Goal: Task Accomplishment & Management: Use online tool/utility

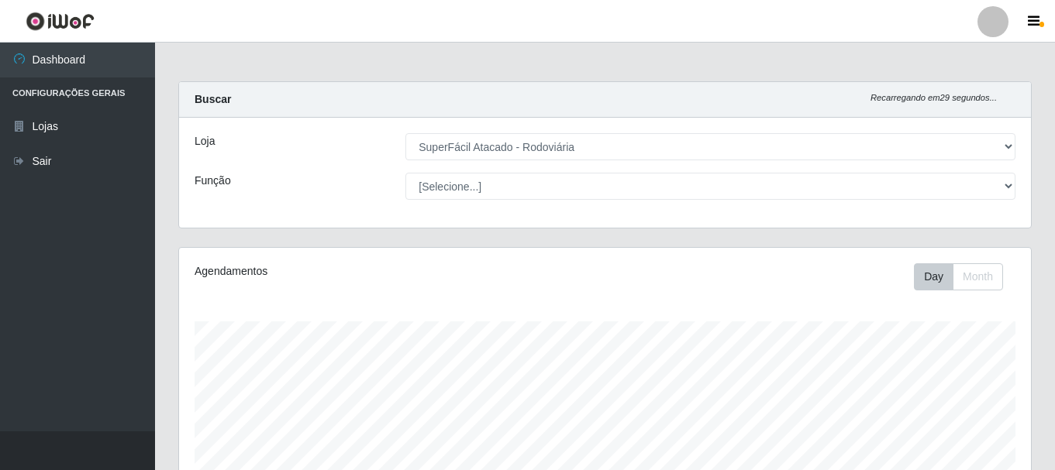
select select "400"
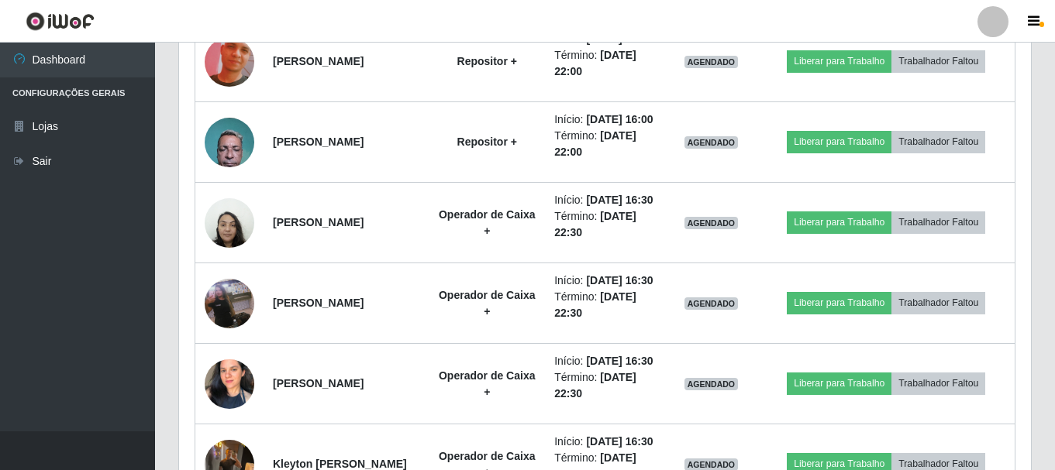
scroll to position [322, 852]
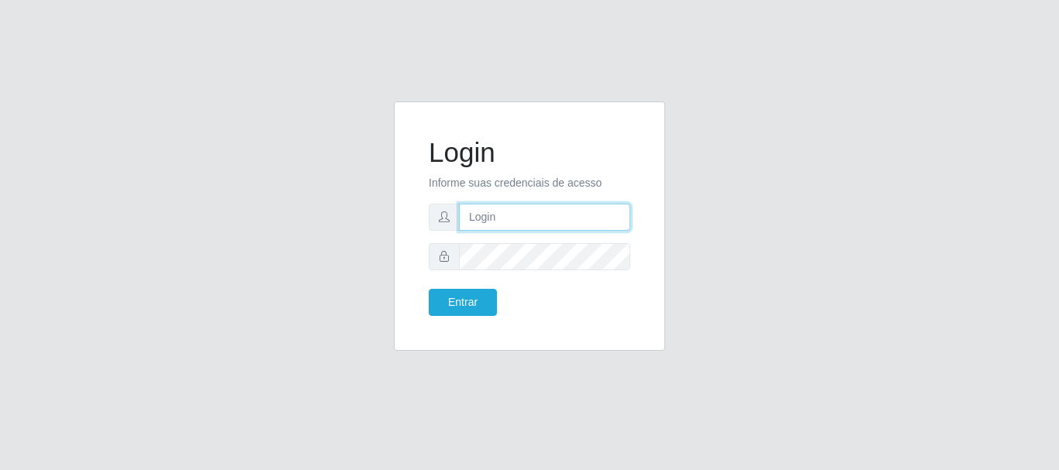
click at [598, 222] on input "text" at bounding box center [544, 217] width 171 height 27
type input "[EMAIL_ADDRESS][DOMAIN_NAME]"
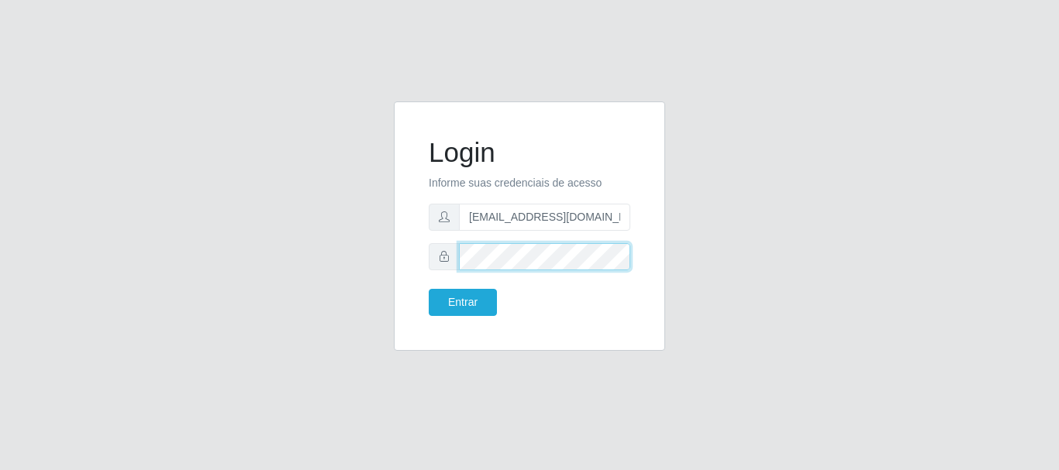
click at [429, 289] on button "Entrar" at bounding box center [463, 302] width 68 height 27
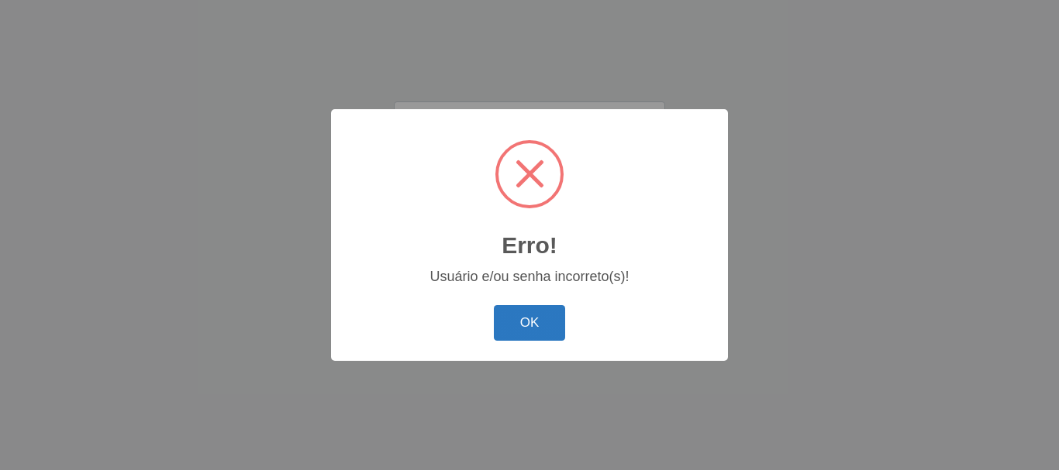
click at [536, 314] on button "OK" at bounding box center [530, 323] width 72 height 36
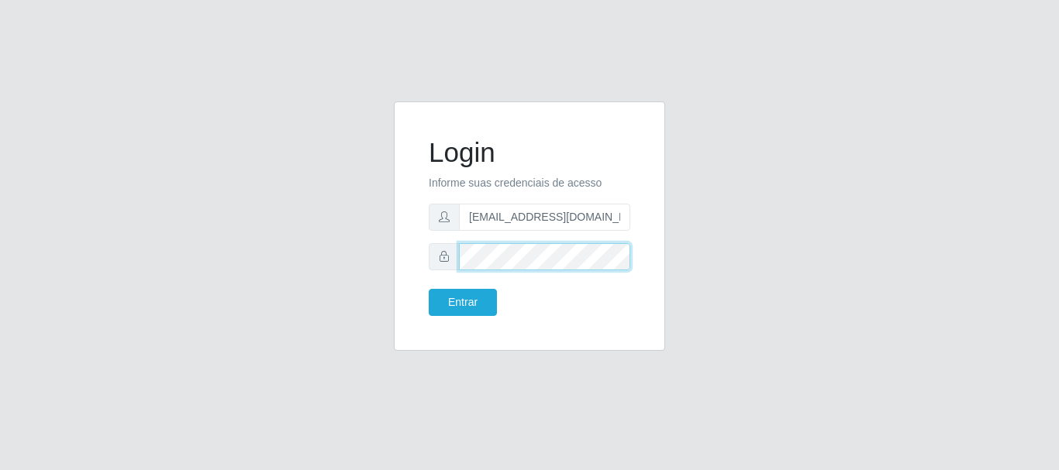
click at [429, 289] on button "Entrar" at bounding box center [463, 302] width 68 height 27
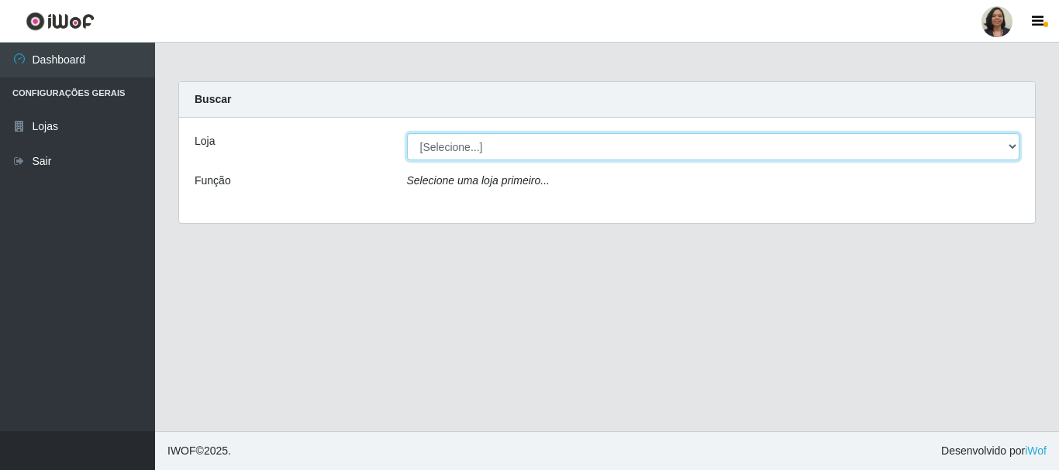
click at [1013, 149] on select "[Selecione...] SuperFácil Atacado - Rodoviária" at bounding box center [713, 146] width 613 height 27
select select "400"
click at [407, 133] on select "[Selecione...] SuperFácil Atacado - Rodoviária" at bounding box center [713, 146] width 613 height 27
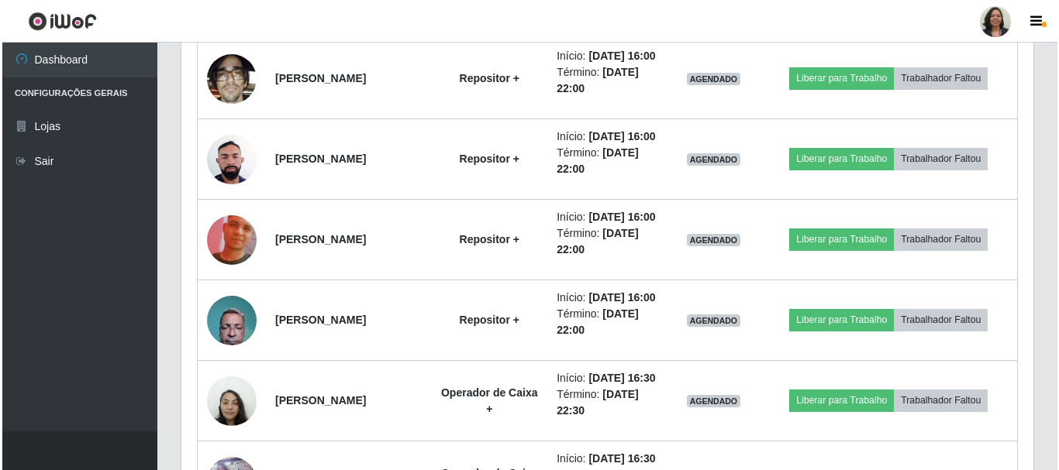
scroll to position [775, 0]
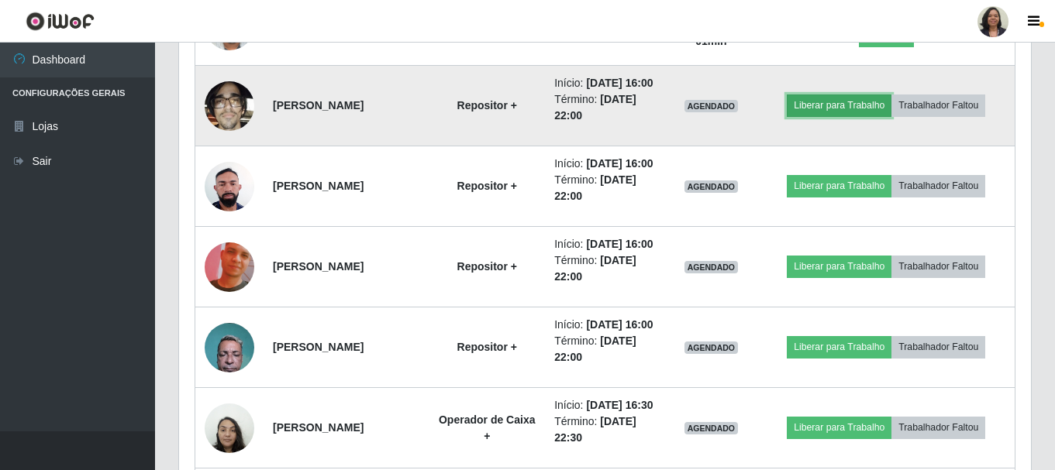
click at [857, 116] on button "Liberar para Trabalho" at bounding box center [839, 106] width 105 height 22
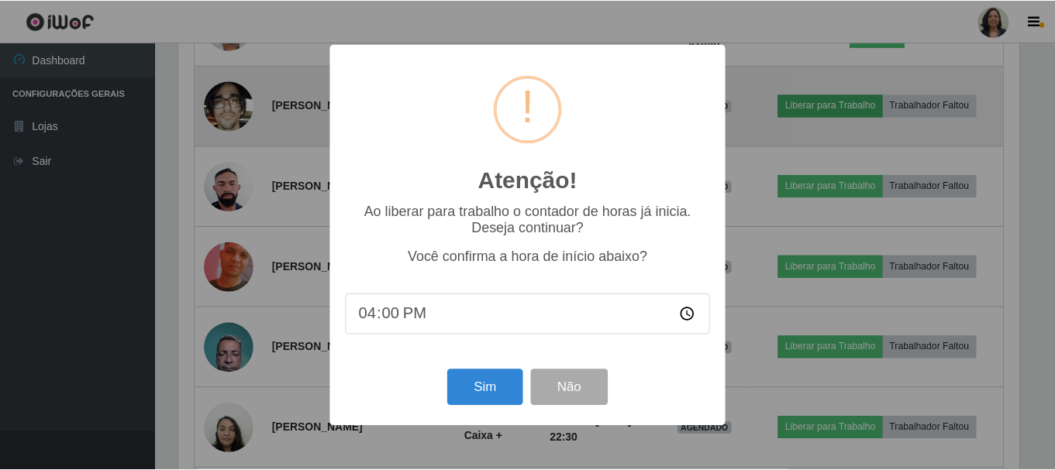
scroll to position [322, 844]
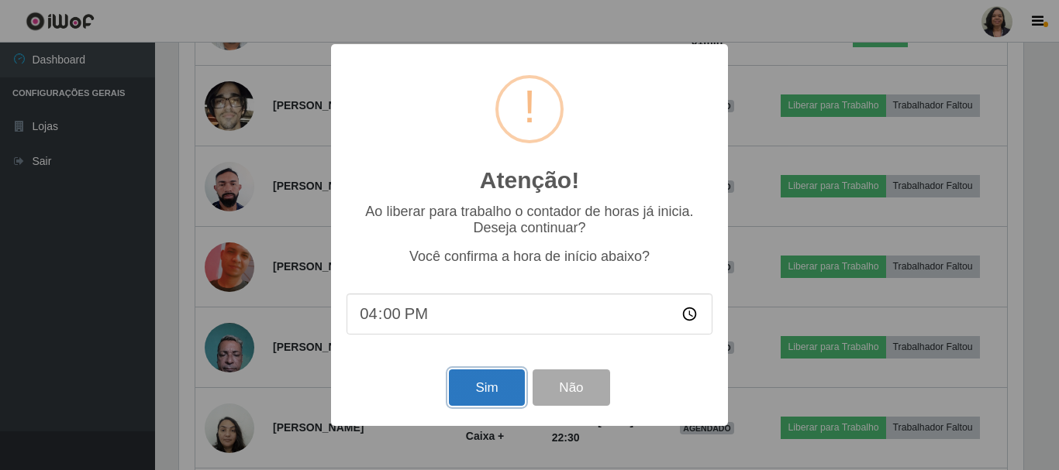
click at [500, 396] on button "Sim" at bounding box center [486, 388] width 75 height 36
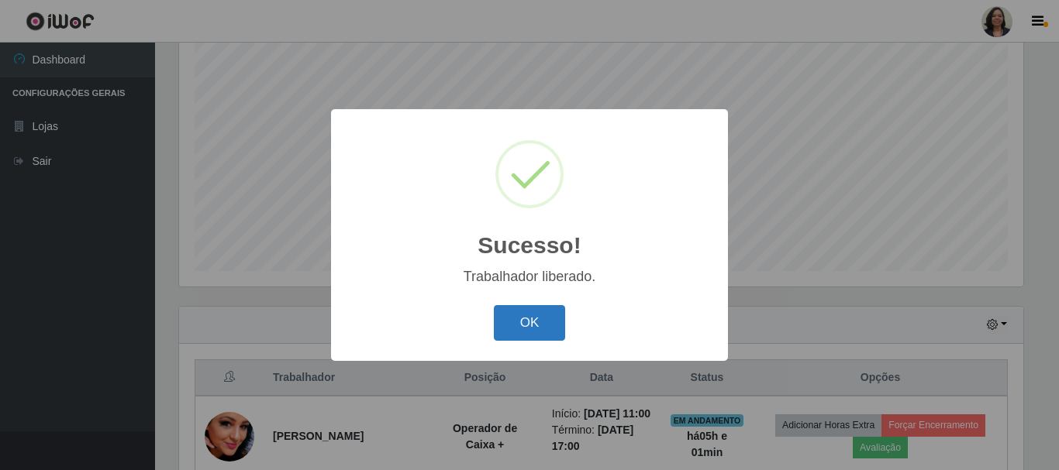
click at [516, 332] on button "OK" at bounding box center [530, 323] width 72 height 36
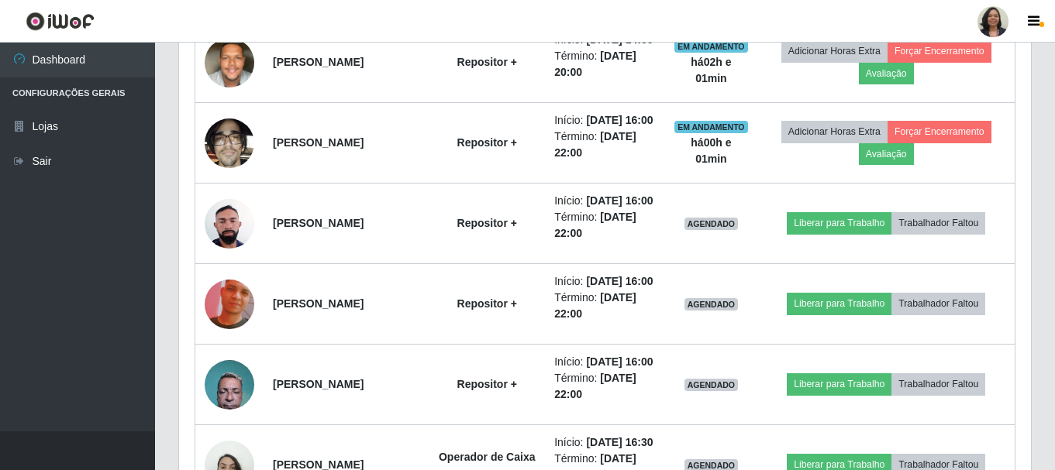
scroll to position [748, 0]
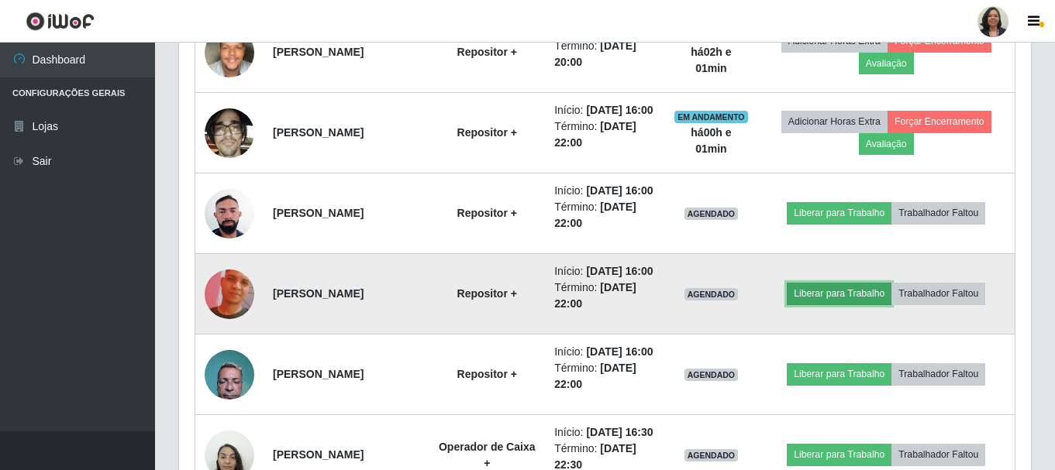
click at [825, 305] on button "Liberar para Trabalho" at bounding box center [839, 294] width 105 height 22
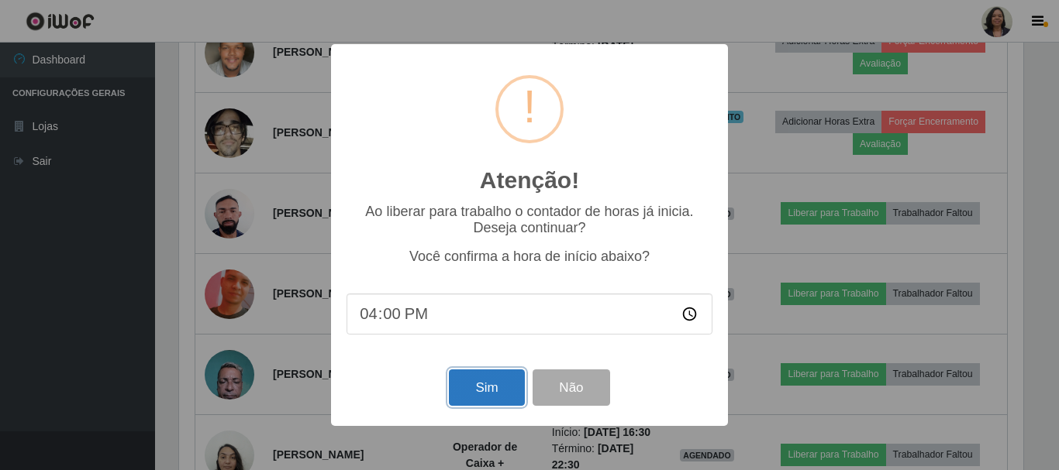
click at [491, 406] on button "Sim" at bounding box center [486, 388] width 75 height 36
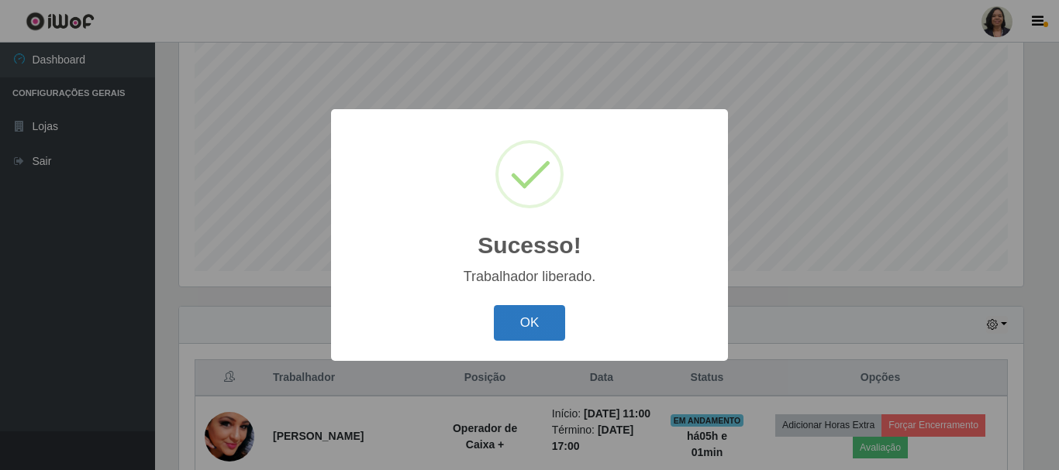
click at [556, 326] on button "OK" at bounding box center [530, 323] width 72 height 36
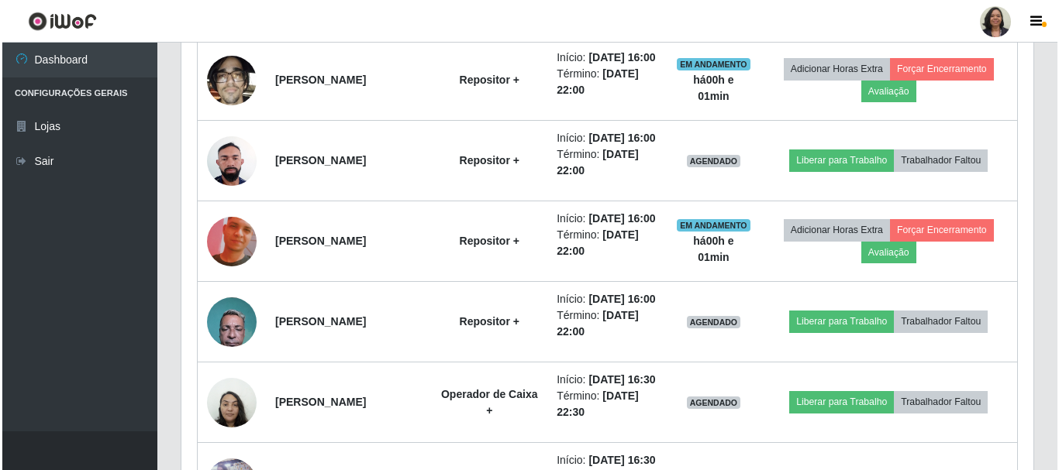
scroll to position [825, 0]
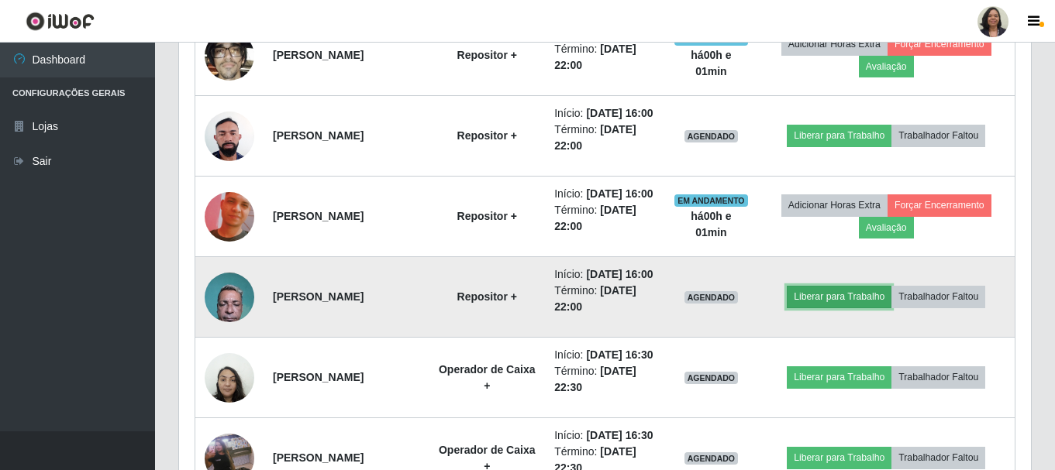
click at [832, 308] on button "Liberar para Trabalho" at bounding box center [839, 297] width 105 height 22
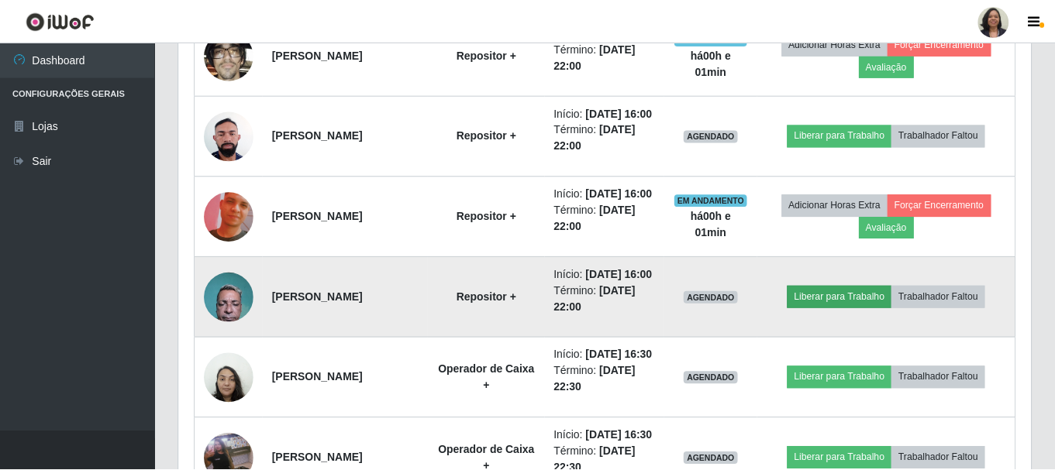
scroll to position [322, 844]
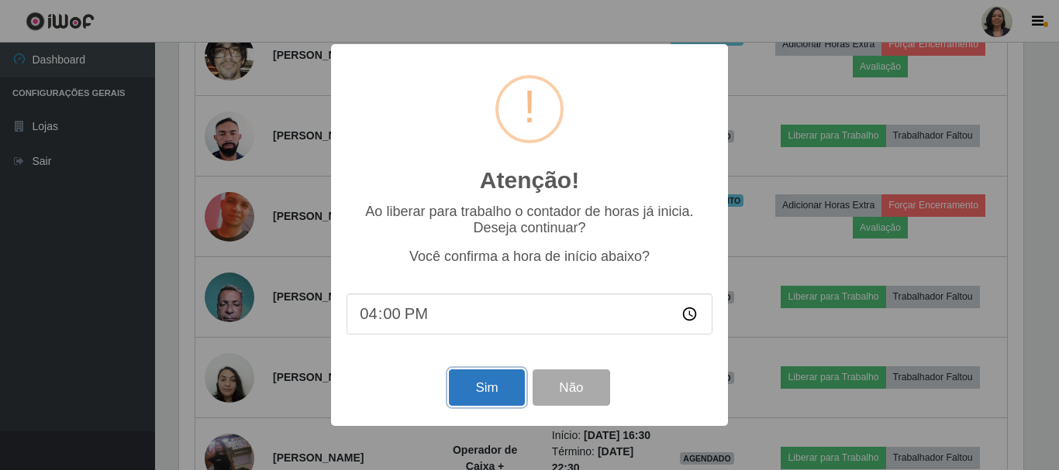
click at [487, 406] on button "Sim" at bounding box center [486, 388] width 75 height 36
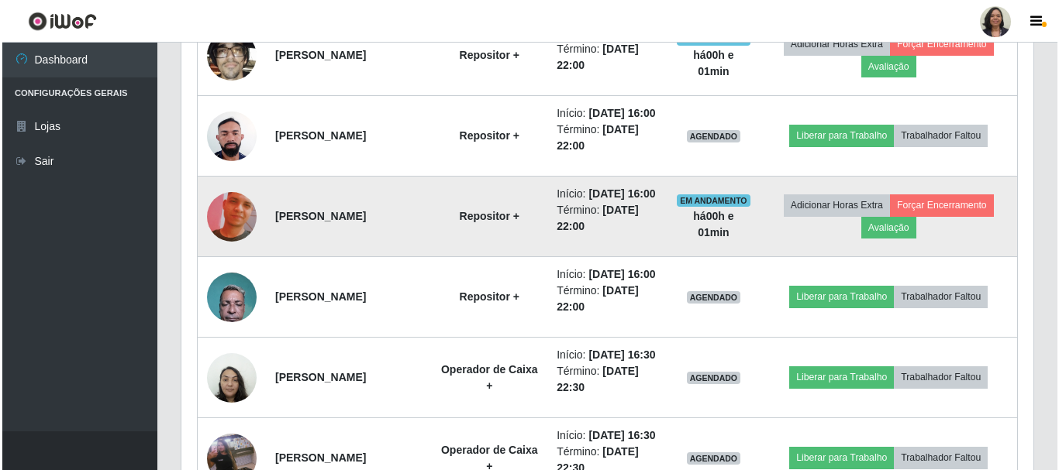
scroll to position [0, 0]
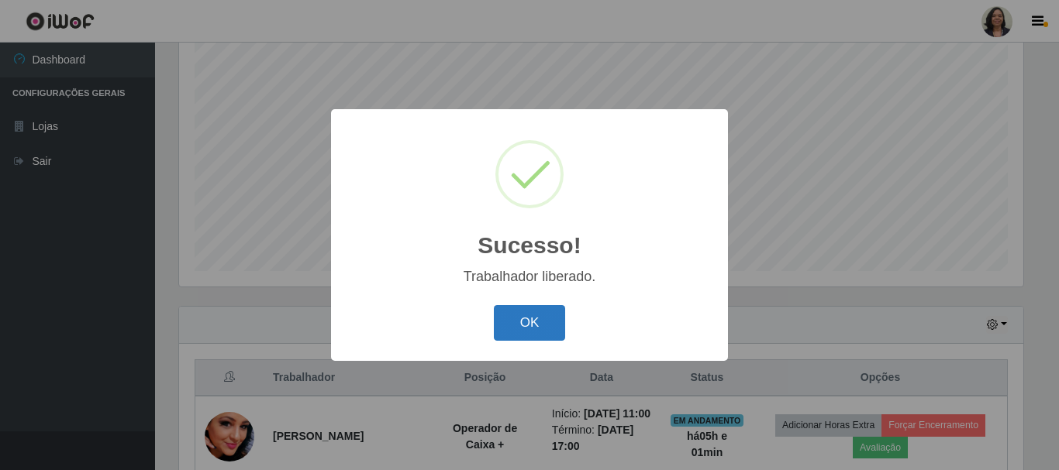
click at [524, 315] on button "OK" at bounding box center [530, 323] width 72 height 36
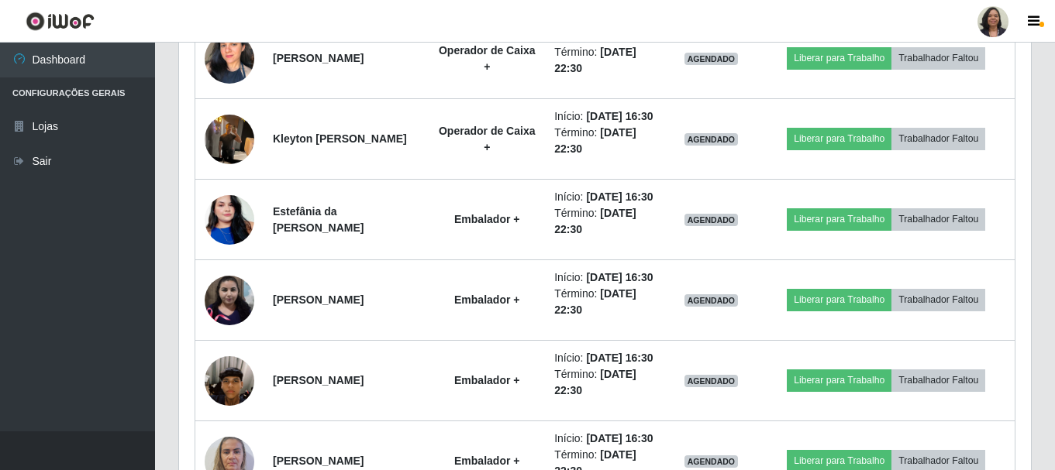
scroll to position [1318, 0]
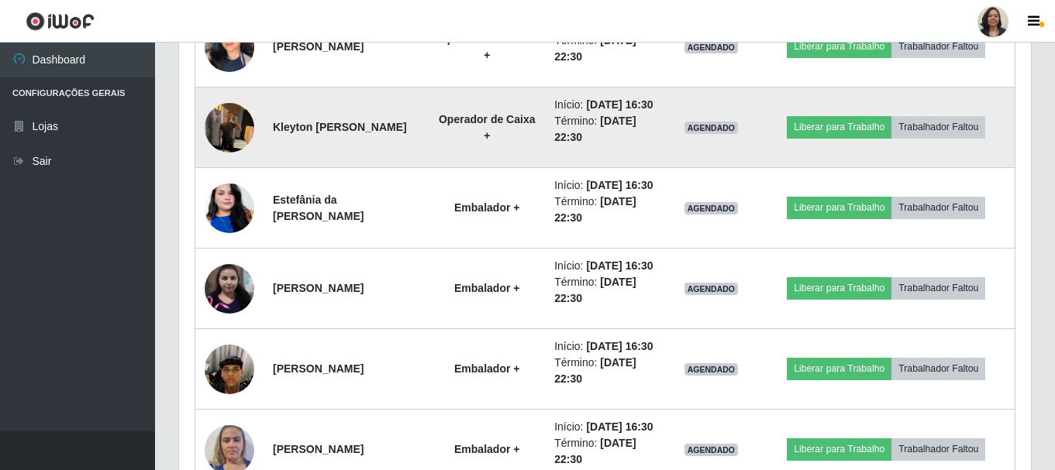
click at [226, 160] on img at bounding box center [230, 128] width 50 height 66
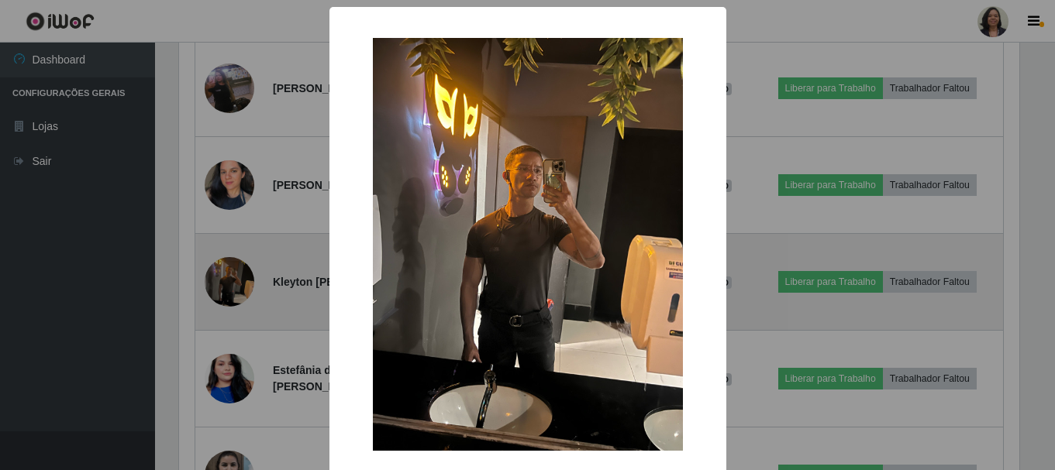
scroll to position [322, 844]
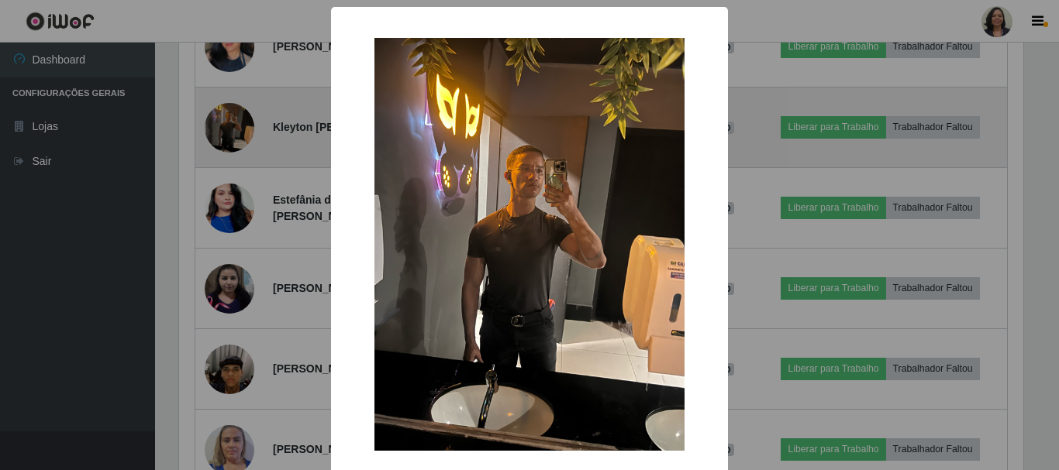
click at [226, 279] on div "× OK Cancel" at bounding box center [529, 235] width 1059 height 470
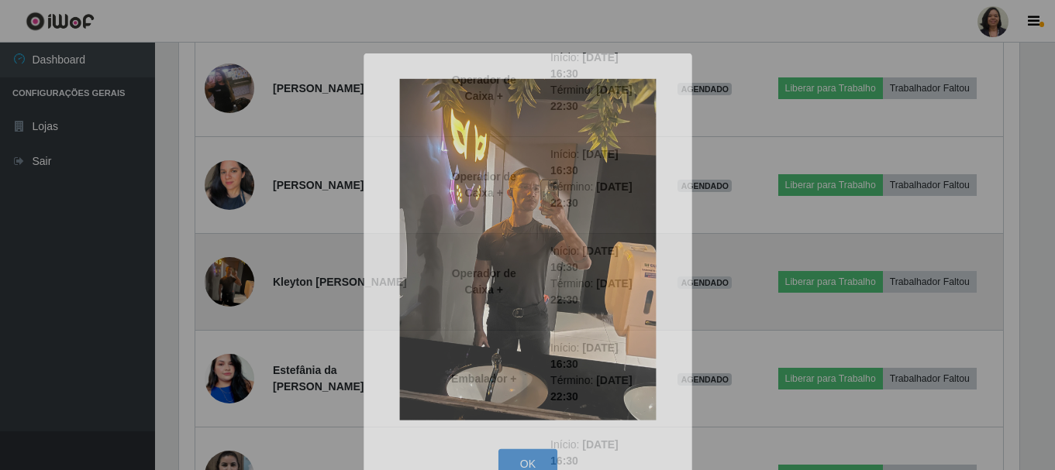
scroll to position [322, 852]
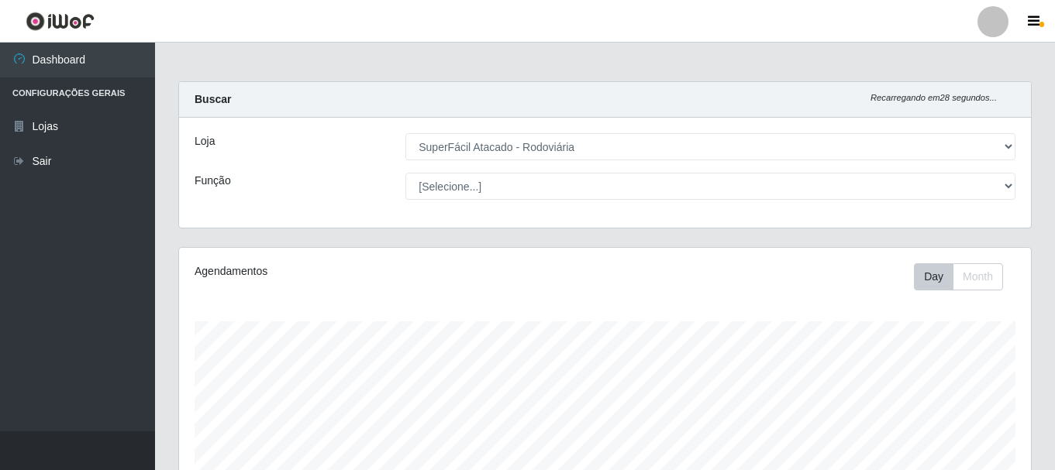
select select "400"
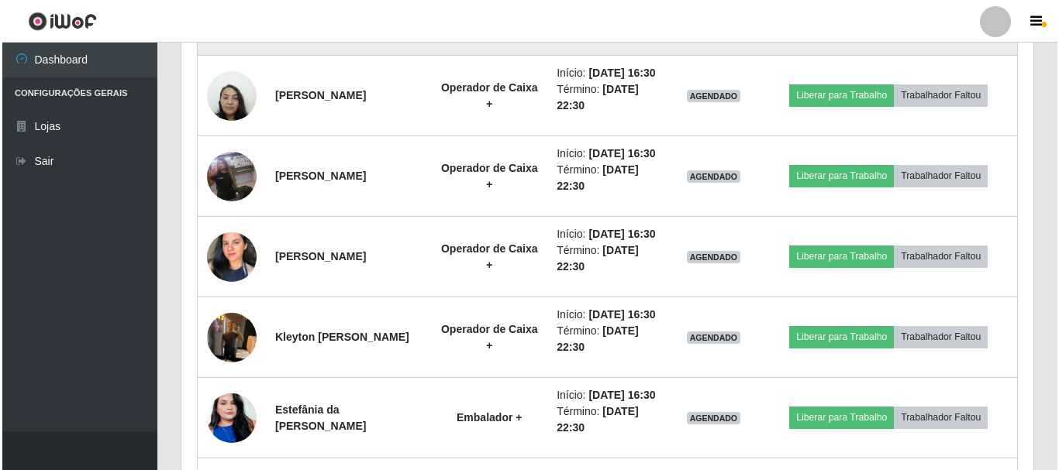
scroll to position [1135, 0]
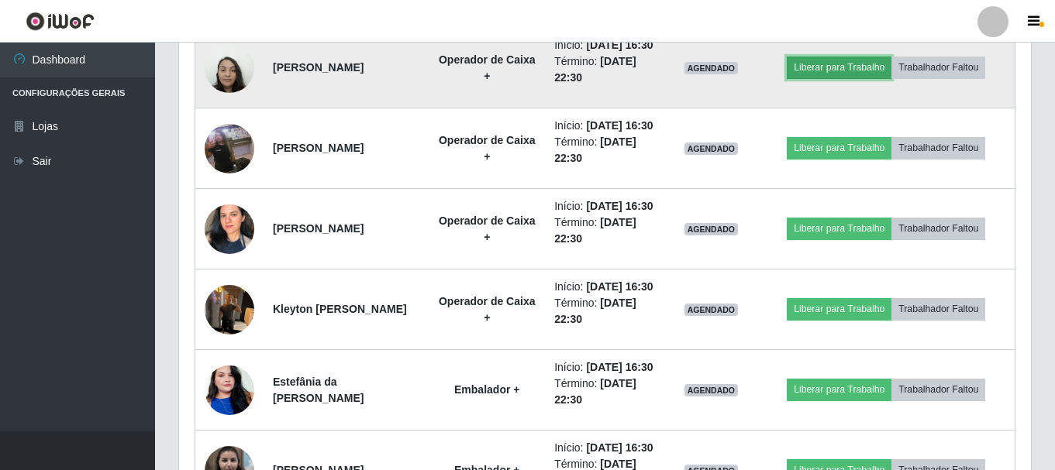
click at [871, 78] on button "Liberar para Trabalho" at bounding box center [839, 68] width 105 height 22
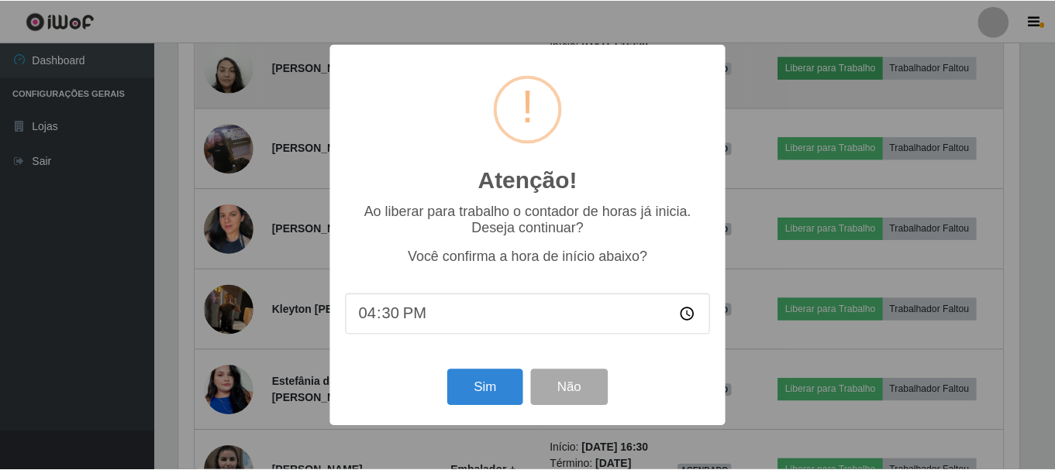
scroll to position [322, 844]
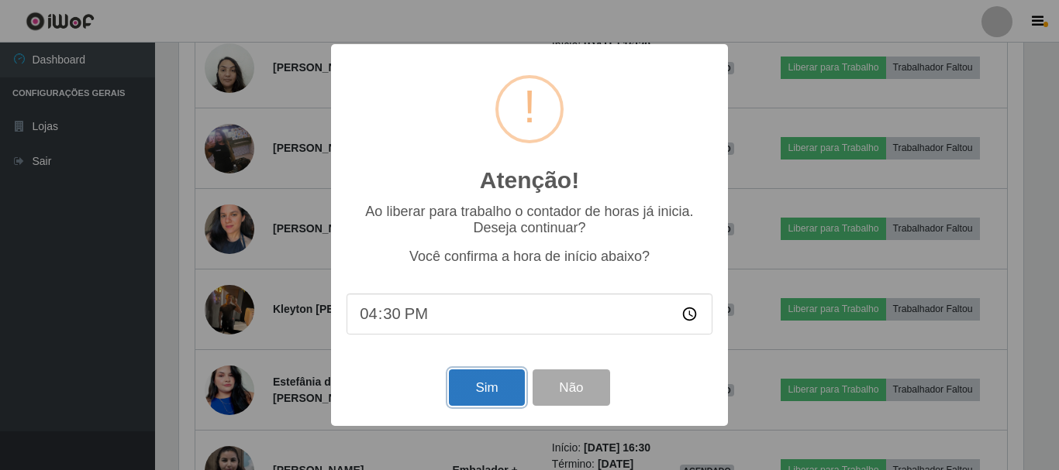
click at [487, 401] on button "Sim" at bounding box center [486, 388] width 75 height 36
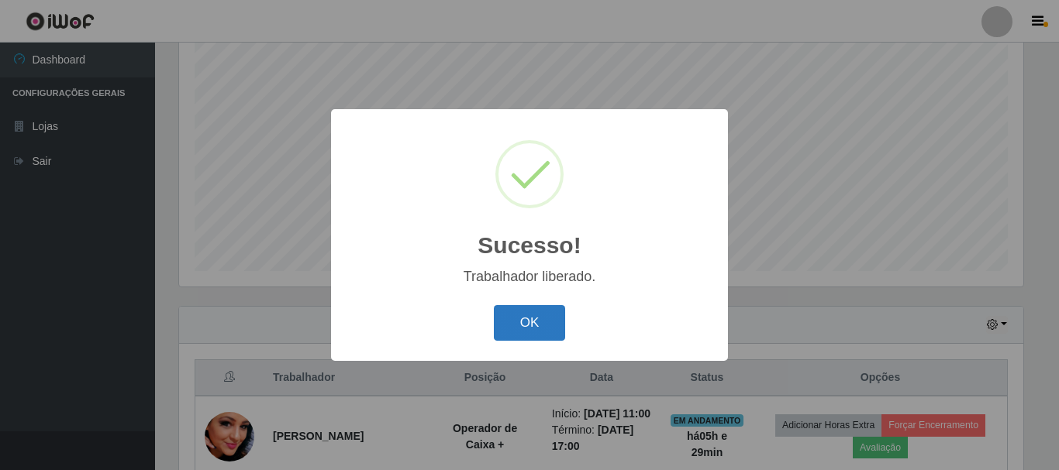
click at [555, 325] on button "OK" at bounding box center [530, 323] width 72 height 36
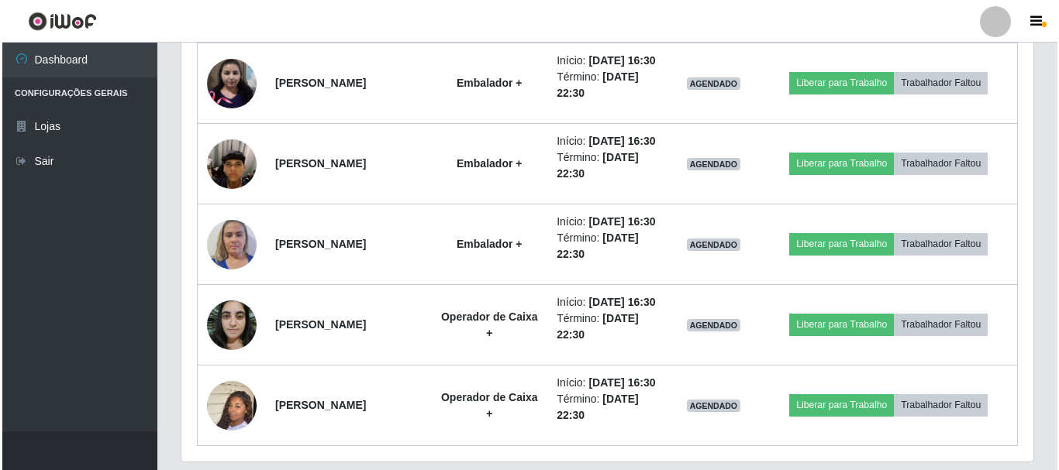
scroll to position [1678, 0]
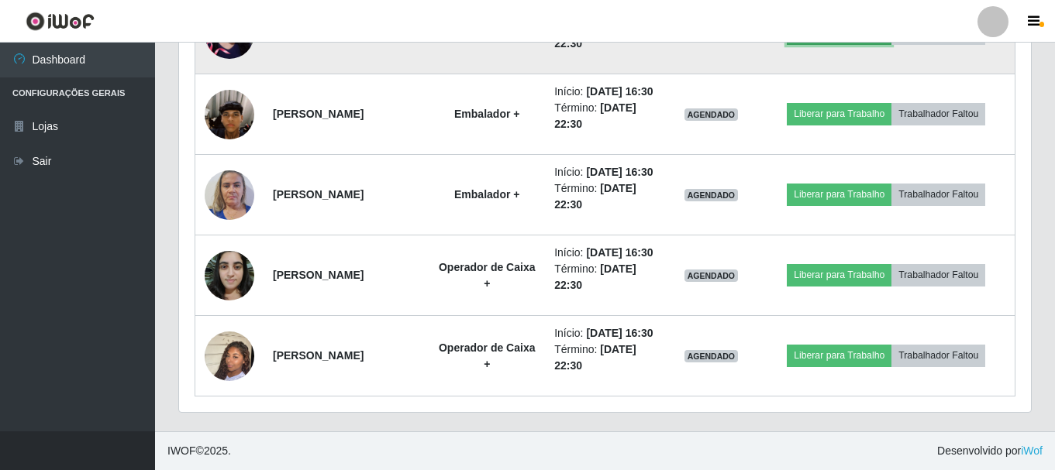
click at [817, 44] on button "Liberar para Trabalho" at bounding box center [839, 33] width 105 height 22
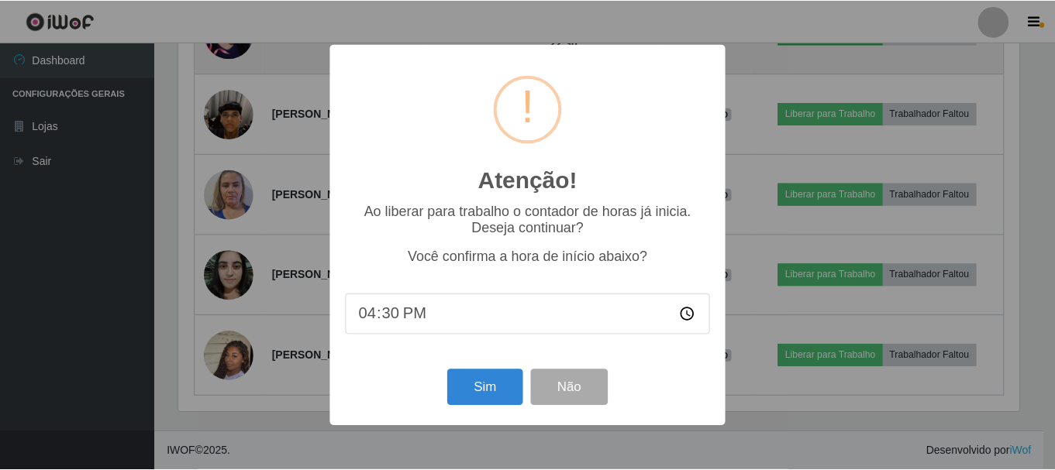
scroll to position [322, 844]
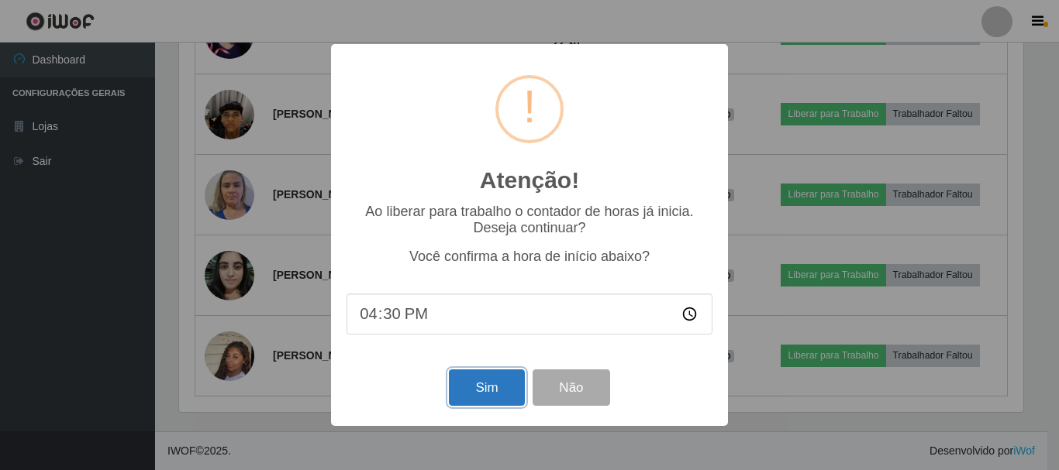
click at [481, 393] on button "Sim" at bounding box center [486, 388] width 75 height 36
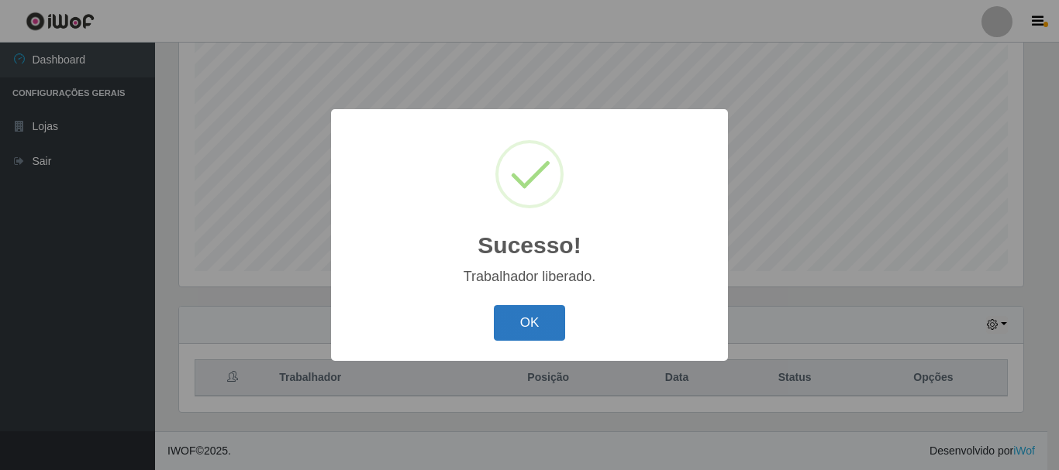
click at [535, 328] on button "OK" at bounding box center [530, 323] width 72 height 36
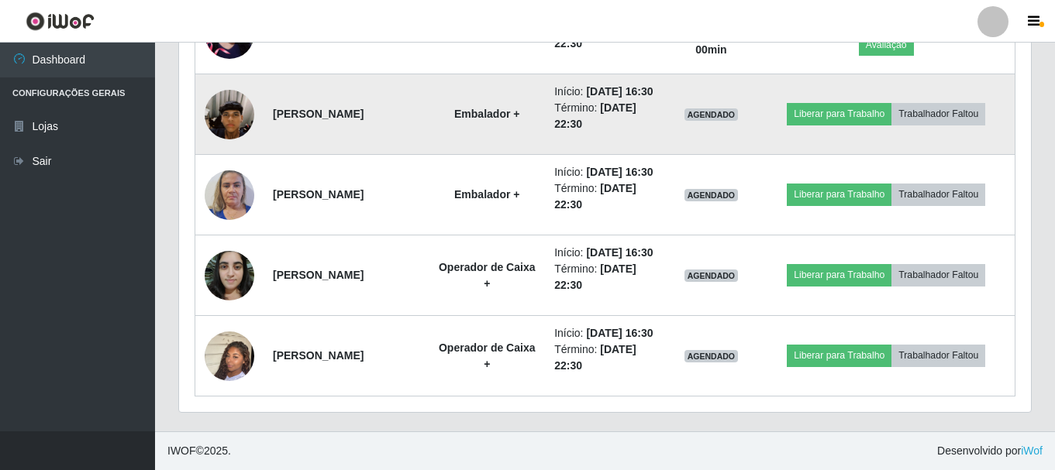
scroll to position [1755, 0]
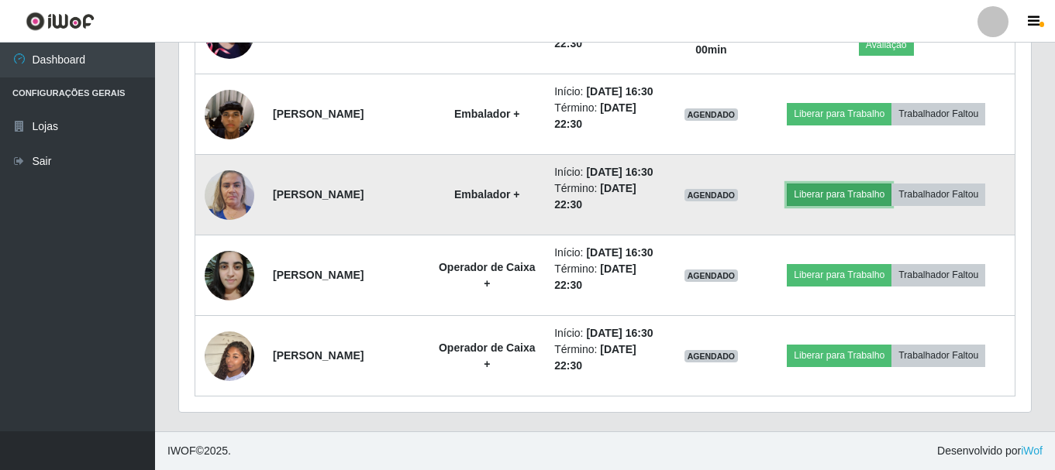
click at [855, 205] on button "Liberar para Trabalho" at bounding box center [839, 195] width 105 height 22
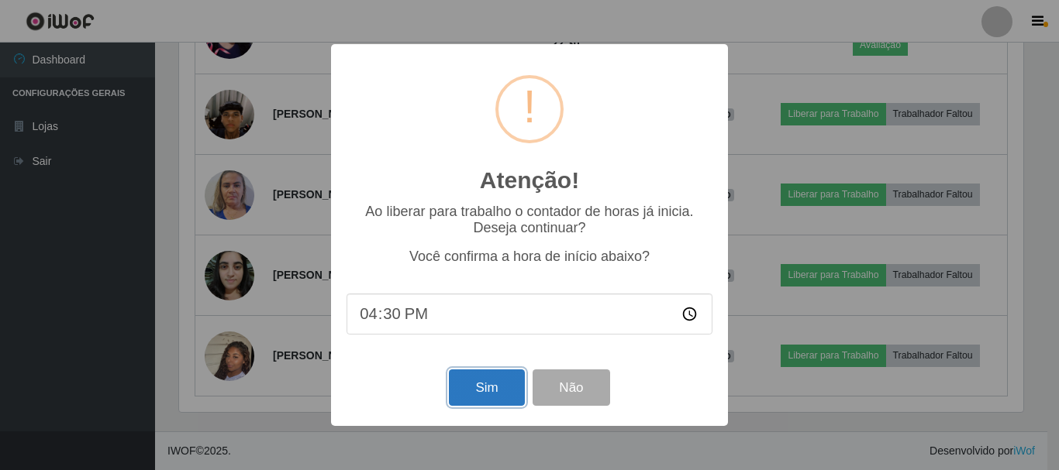
click at [508, 386] on button "Sim" at bounding box center [486, 388] width 75 height 36
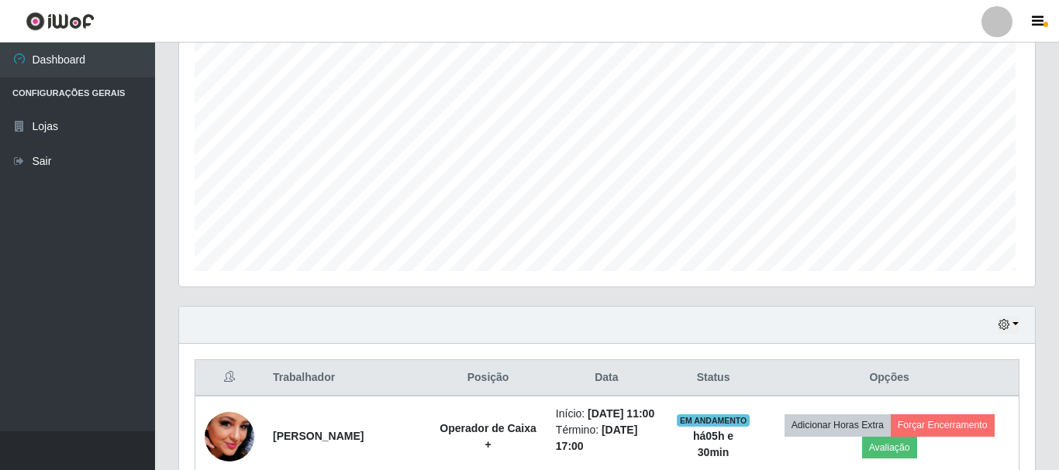
scroll to position [0, 0]
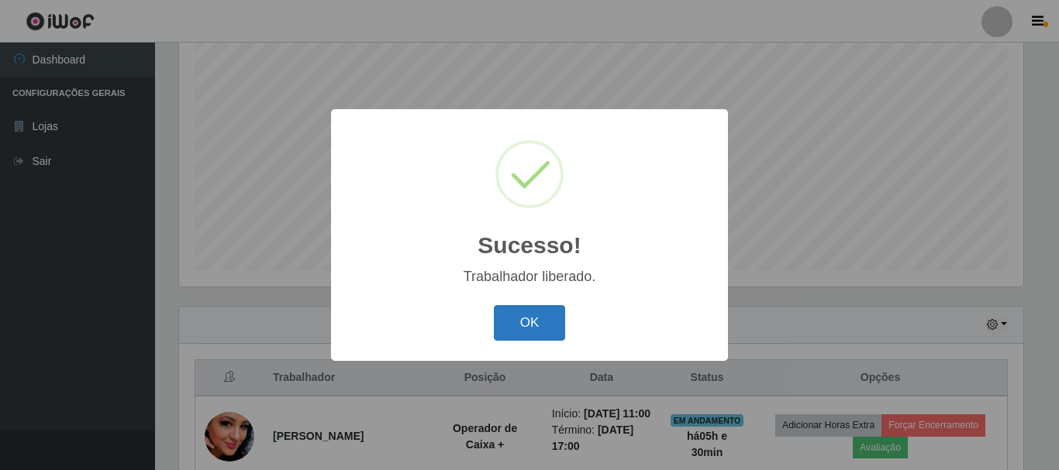
click at [551, 322] on button "OK" at bounding box center [530, 323] width 72 height 36
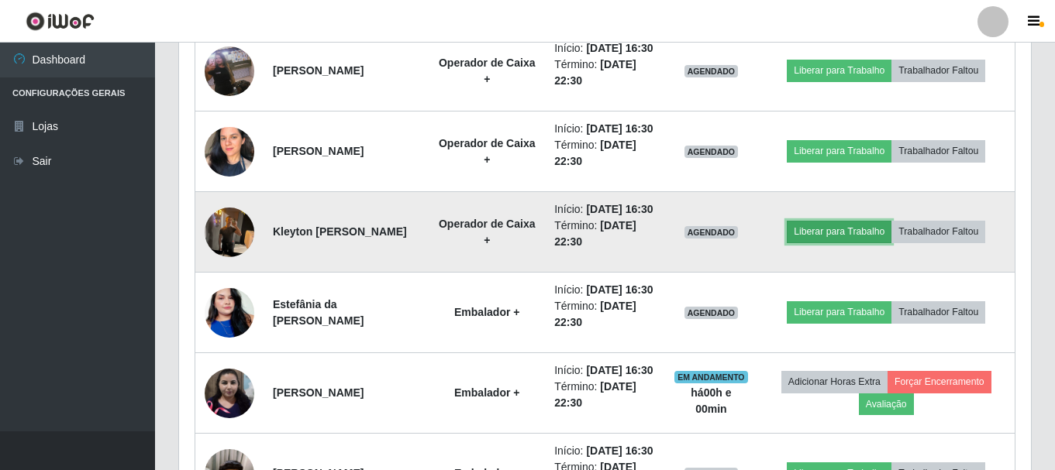
click at [858, 243] on button "Liberar para Trabalho" at bounding box center [839, 232] width 105 height 22
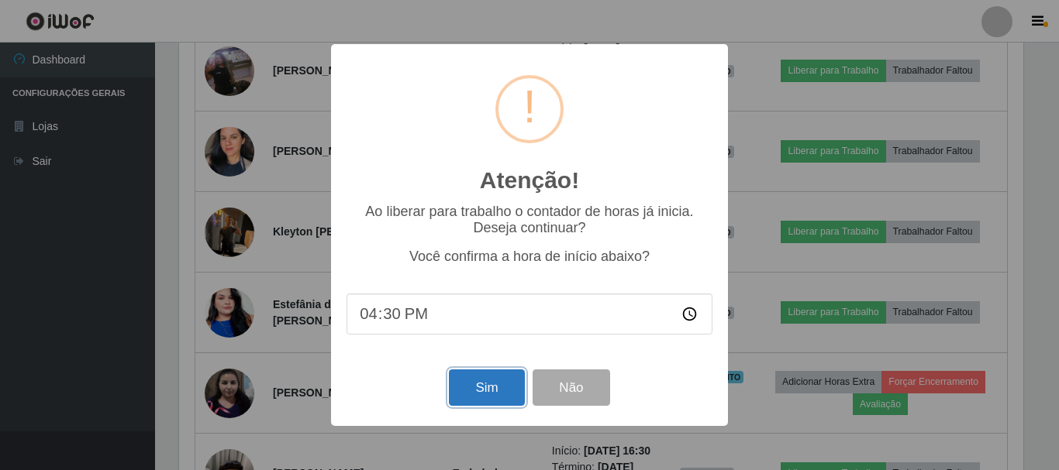
click at [487, 400] on button "Sim" at bounding box center [486, 388] width 75 height 36
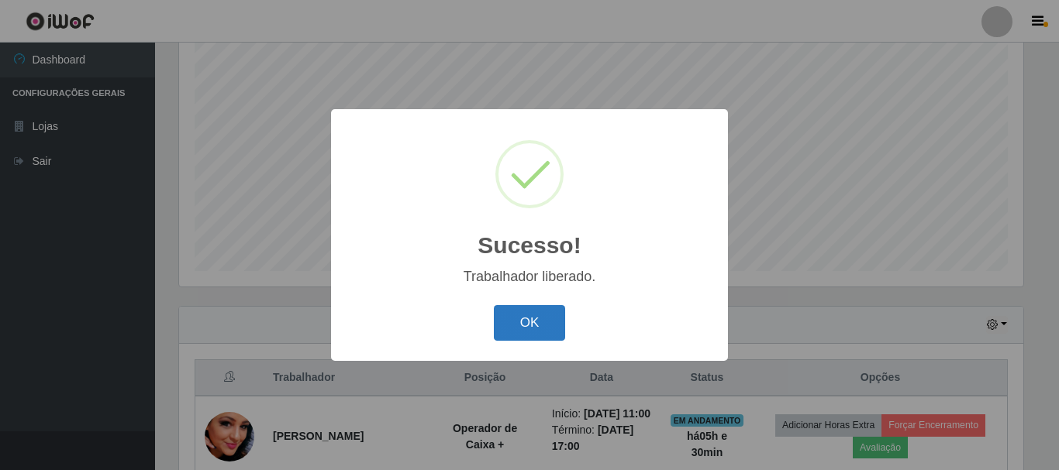
click at [546, 315] on button "OK" at bounding box center [530, 323] width 72 height 36
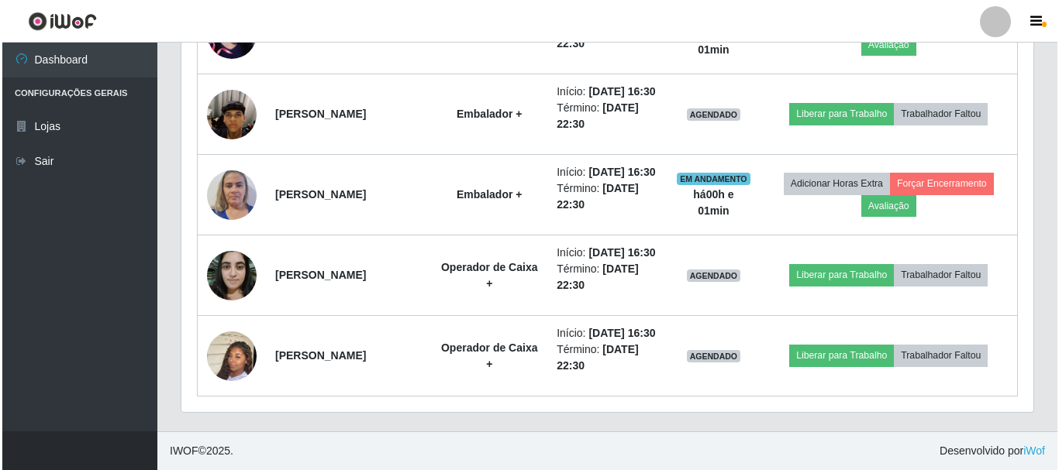
scroll to position [1600, 0]
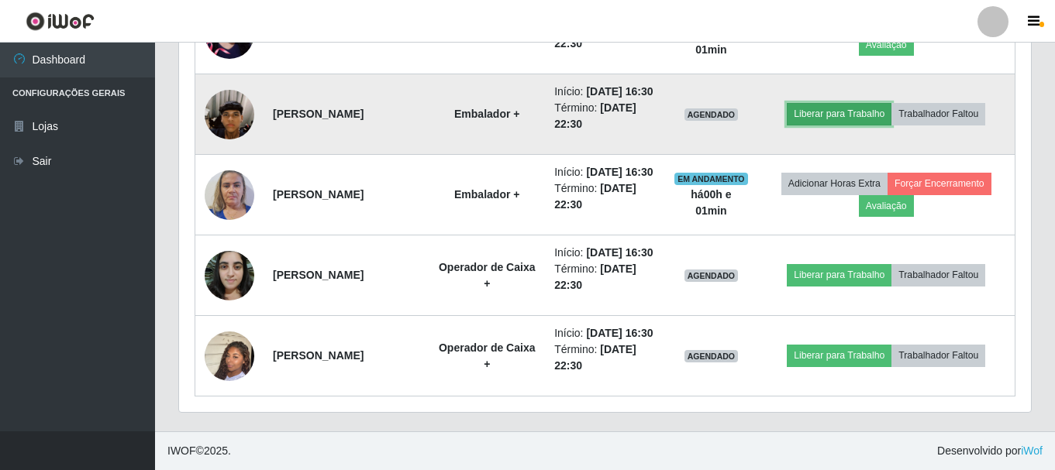
click at [839, 125] on button "Liberar para Trabalho" at bounding box center [839, 114] width 105 height 22
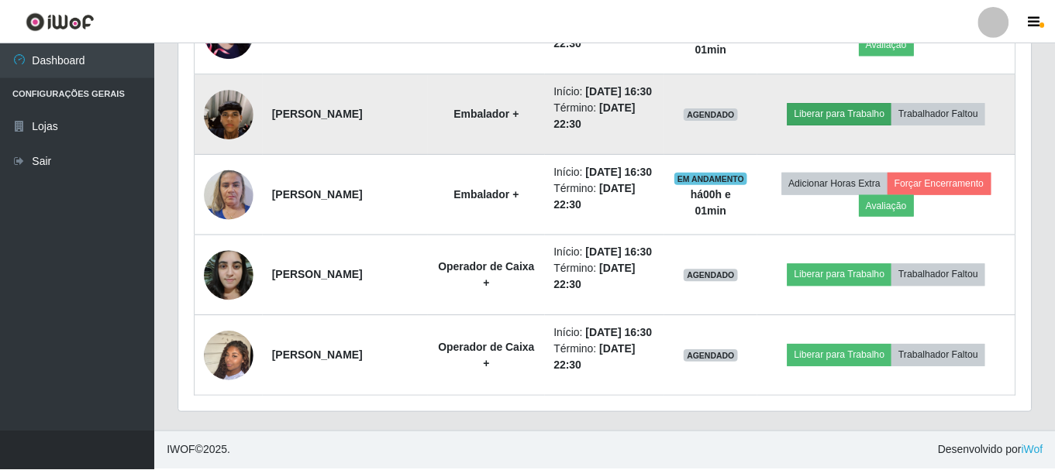
scroll to position [322, 844]
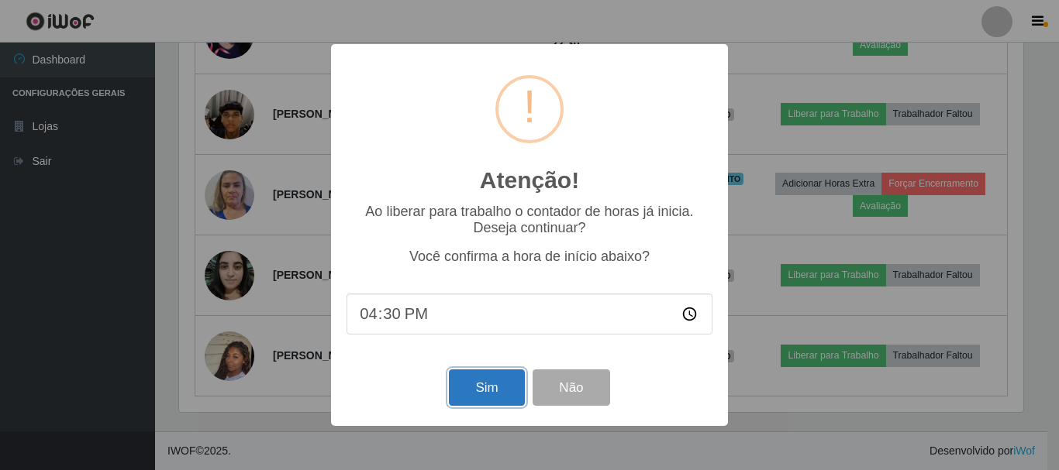
click at [512, 400] on button "Sim" at bounding box center [486, 388] width 75 height 36
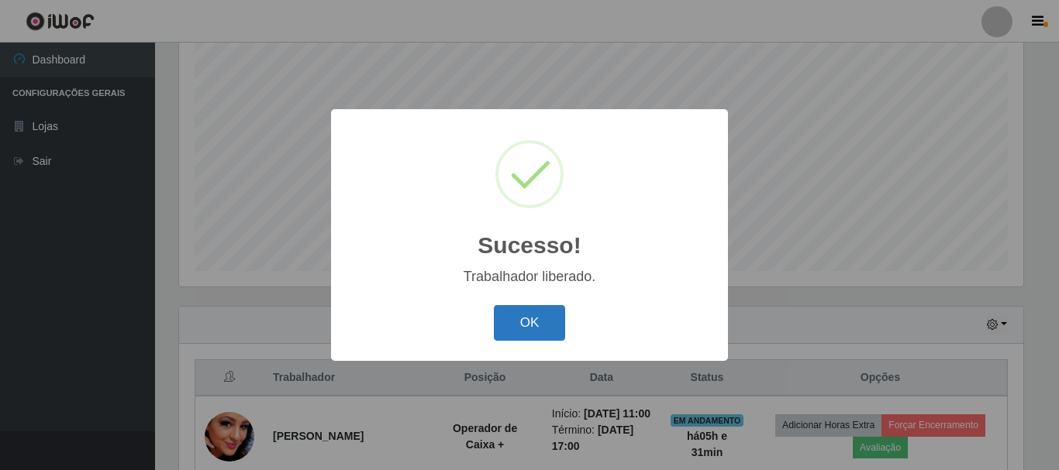
click at [550, 327] on button "OK" at bounding box center [530, 323] width 72 height 36
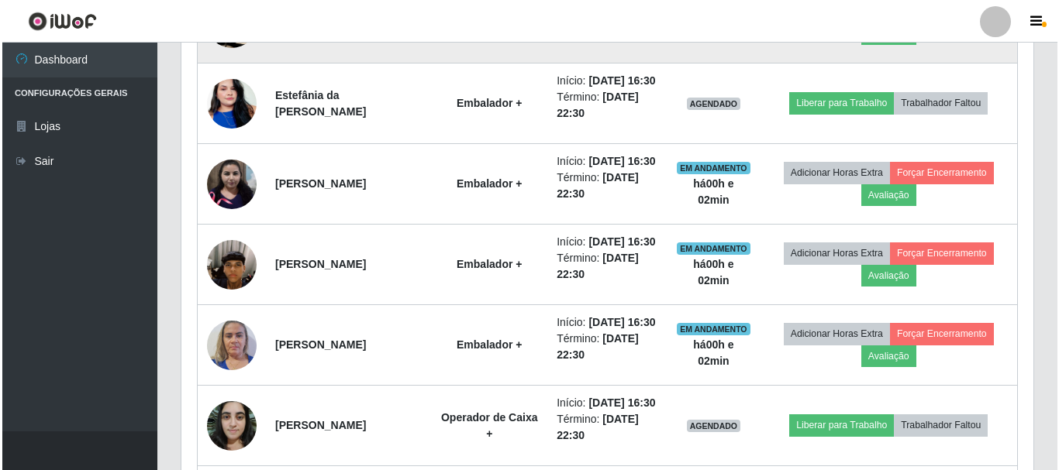
scroll to position [1368, 0]
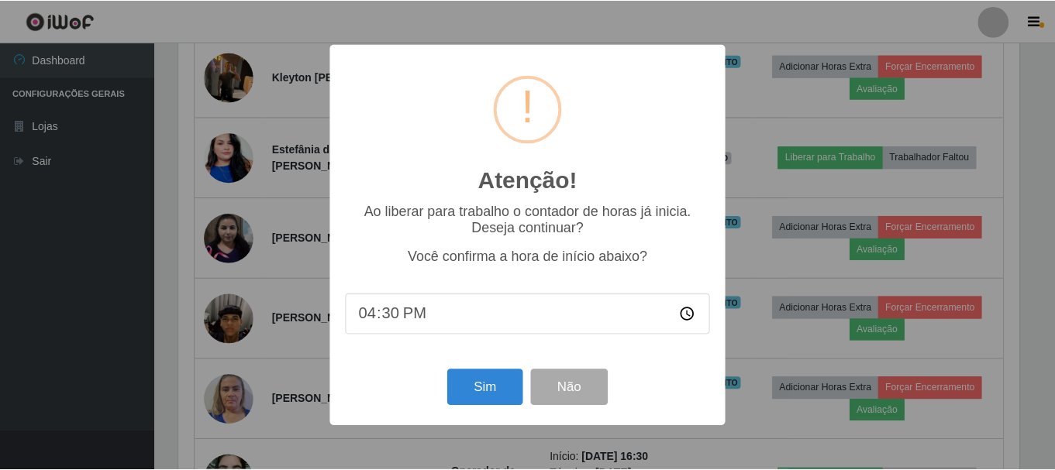
scroll to position [322, 844]
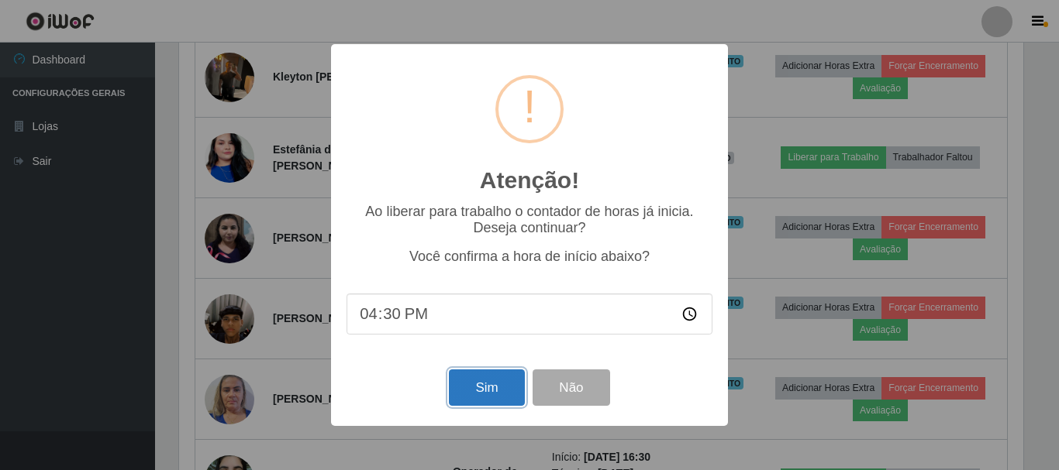
click at [486, 391] on button "Sim" at bounding box center [486, 388] width 75 height 36
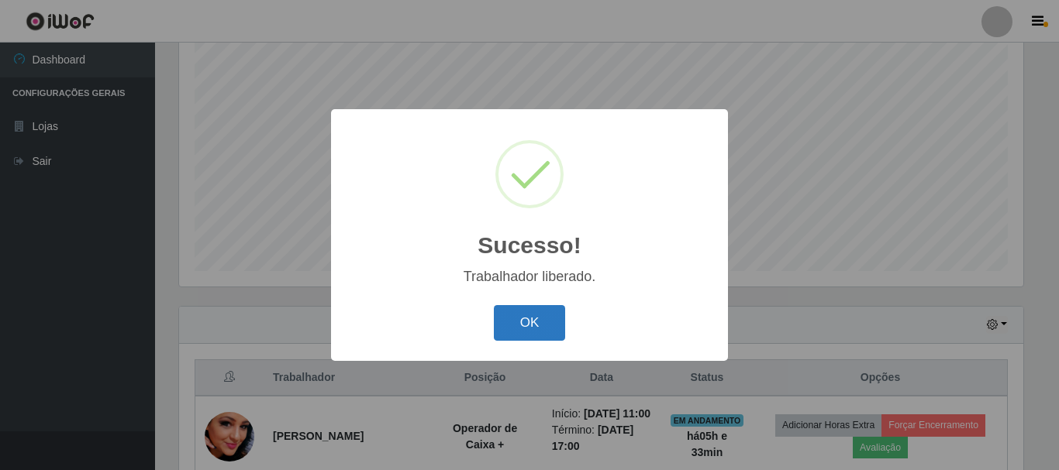
click at [526, 318] on button "OK" at bounding box center [530, 323] width 72 height 36
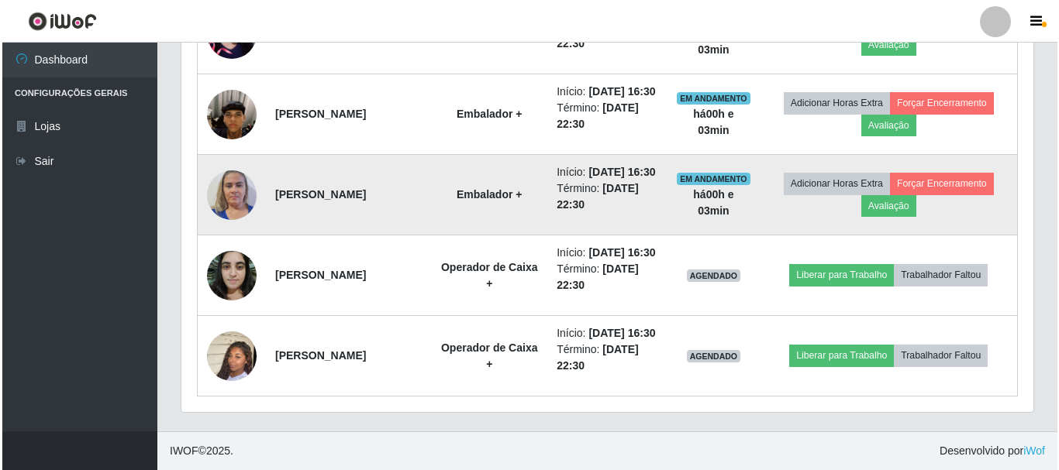
scroll to position [1833, 0]
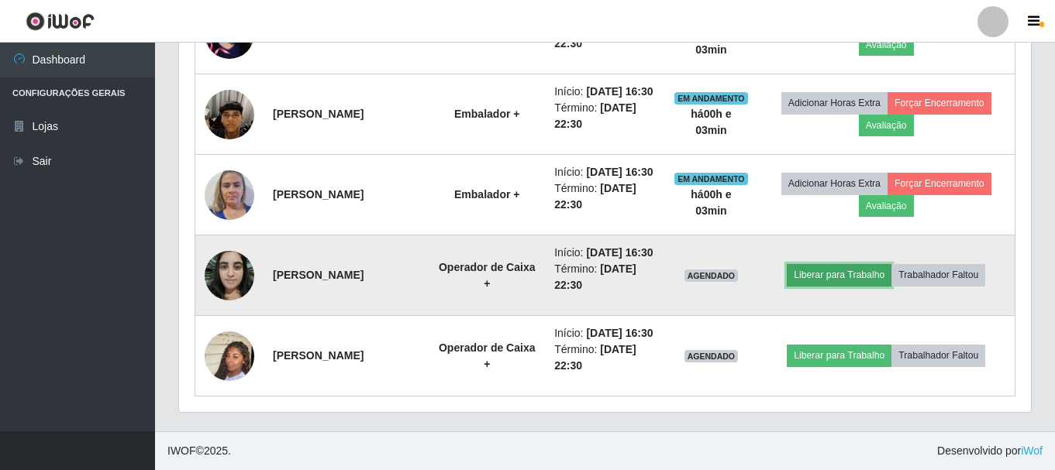
click at [851, 264] on button "Liberar para Trabalho" at bounding box center [839, 275] width 105 height 22
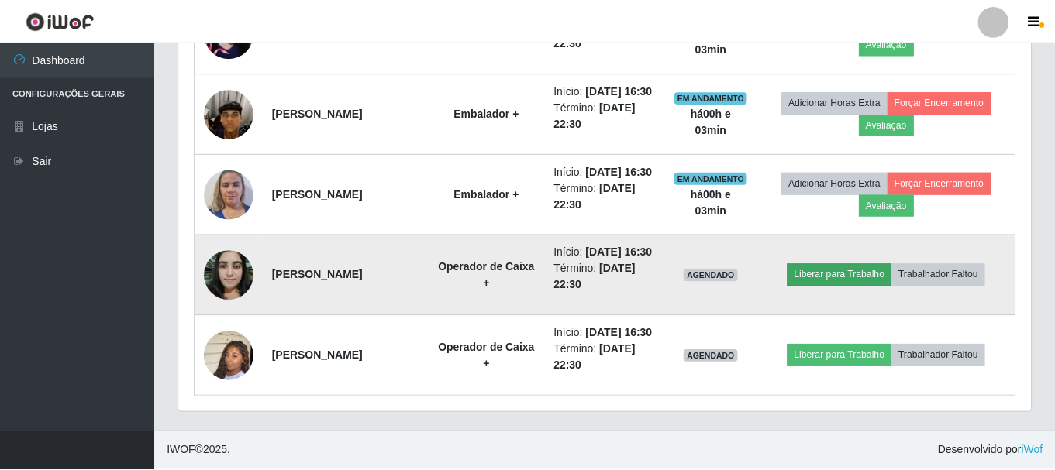
scroll to position [322, 844]
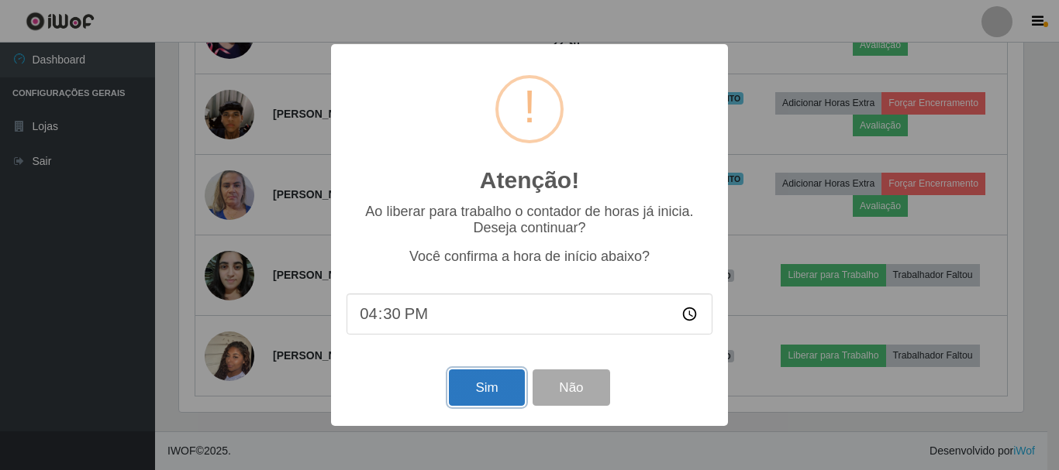
click at [472, 384] on button "Sim" at bounding box center [486, 388] width 75 height 36
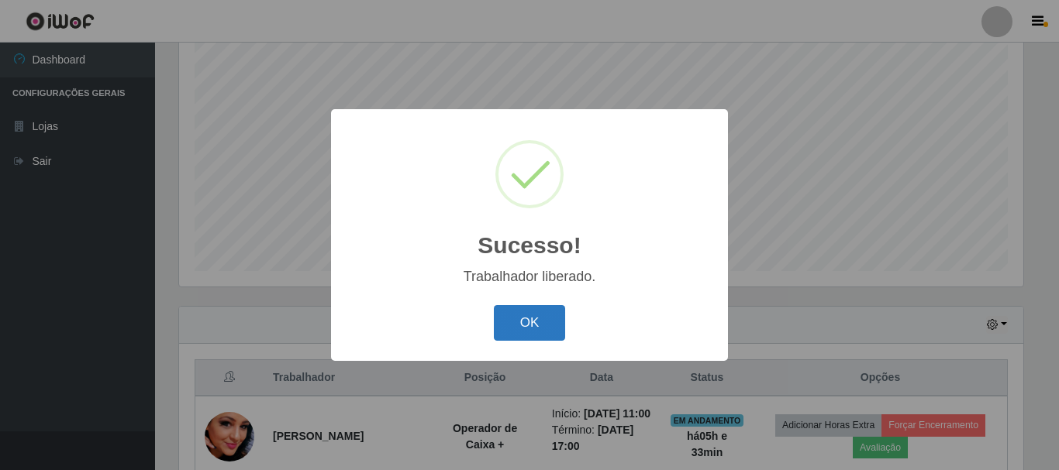
click at [506, 312] on button "OK" at bounding box center [530, 323] width 72 height 36
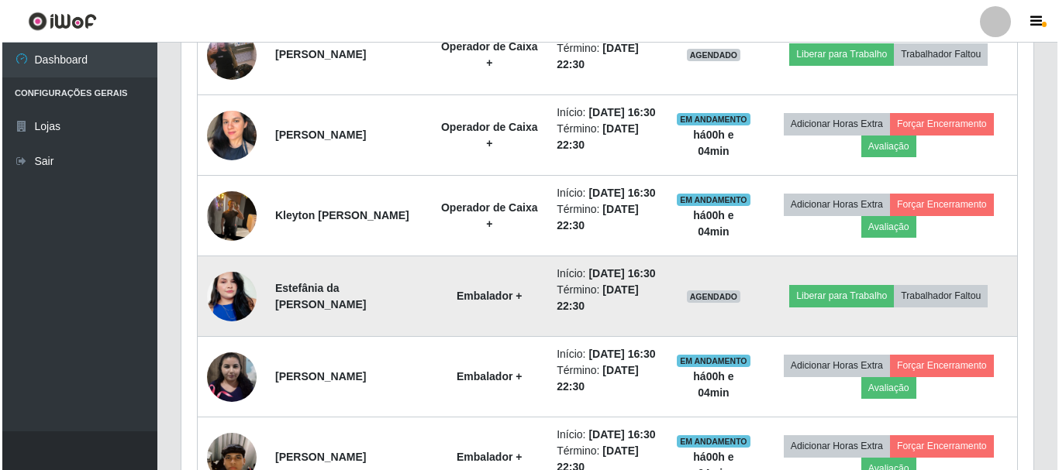
scroll to position [1290, 0]
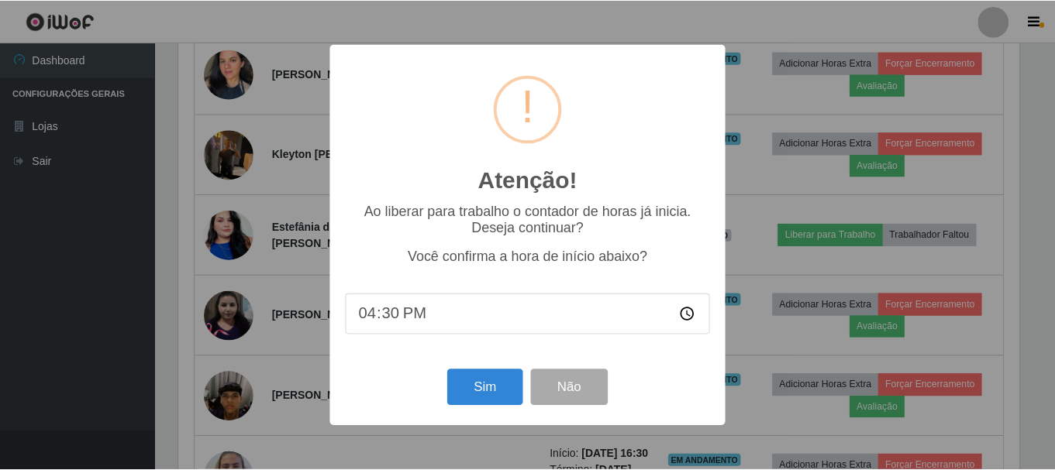
scroll to position [322, 844]
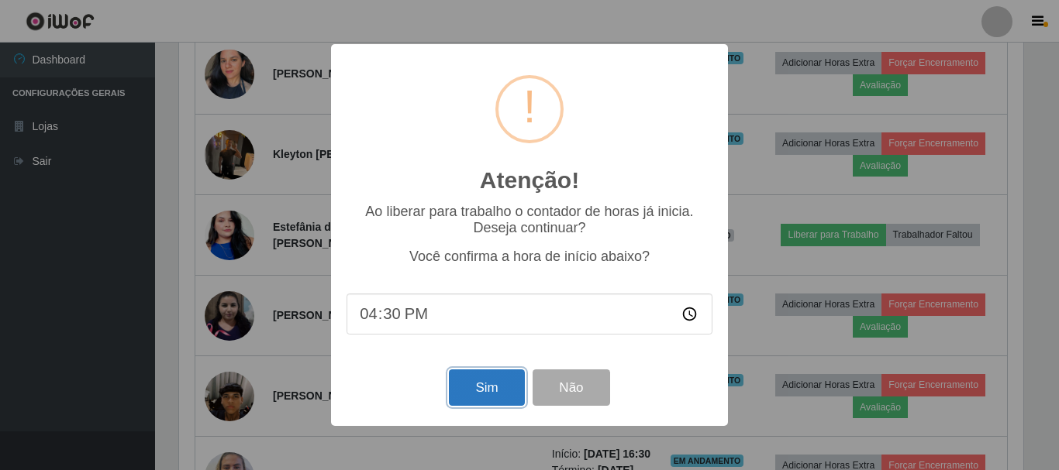
click at [480, 391] on button "Sim" at bounding box center [486, 388] width 75 height 36
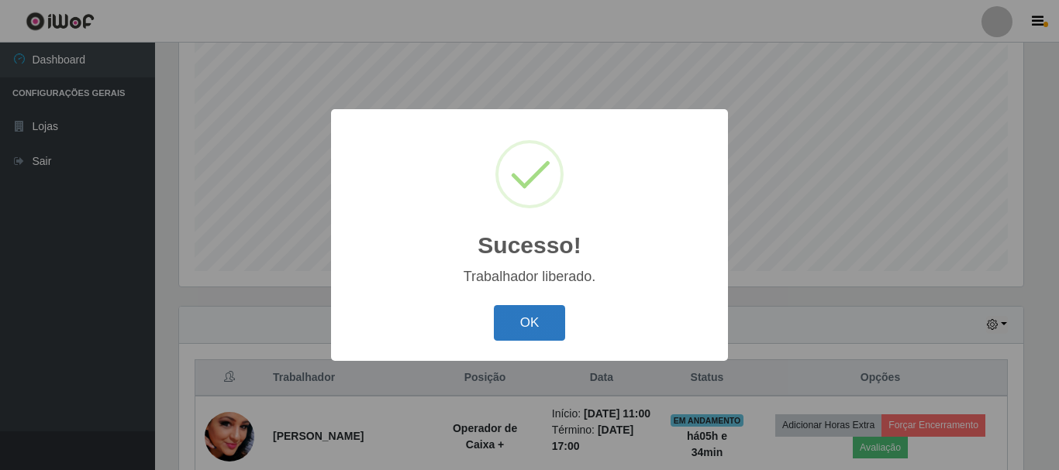
click at [531, 326] on button "OK" at bounding box center [530, 323] width 72 height 36
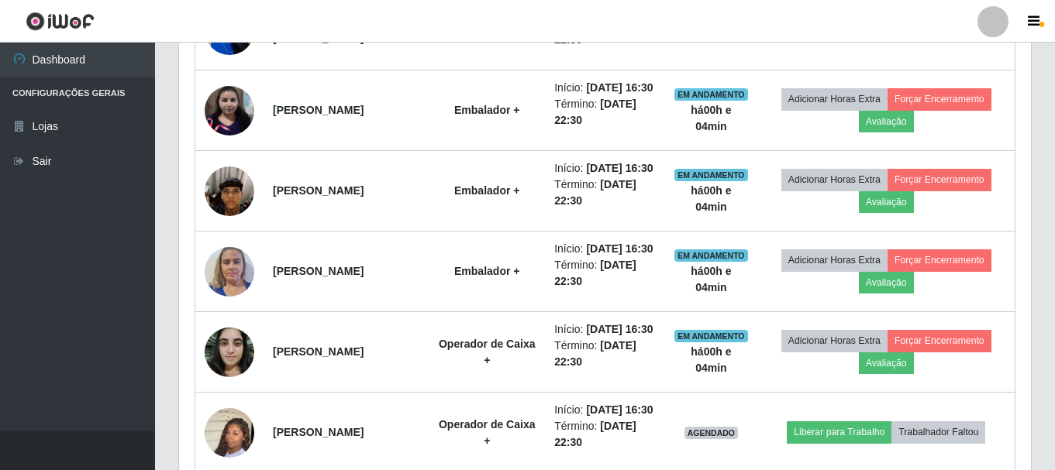
scroll to position [1523, 0]
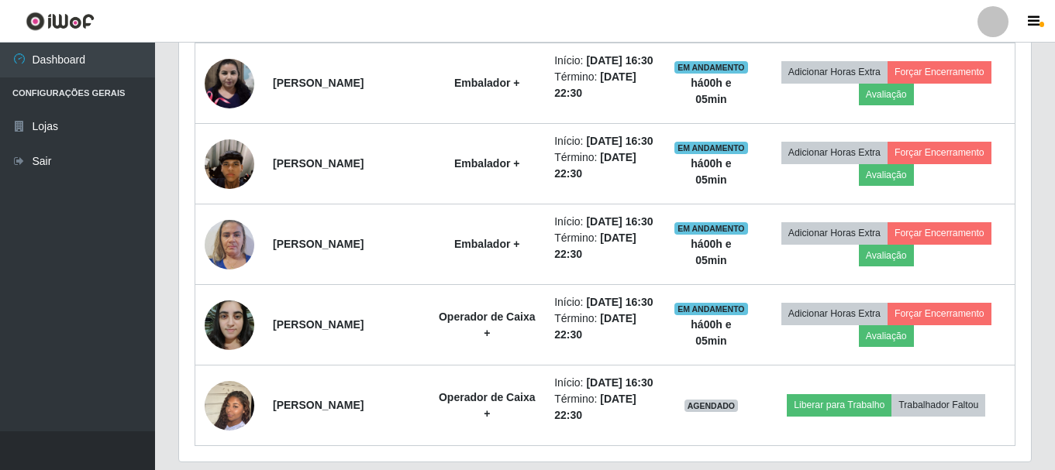
click at [871, 13] on button "Liberar para Trabalho" at bounding box center [839, 2] width 105 height 22
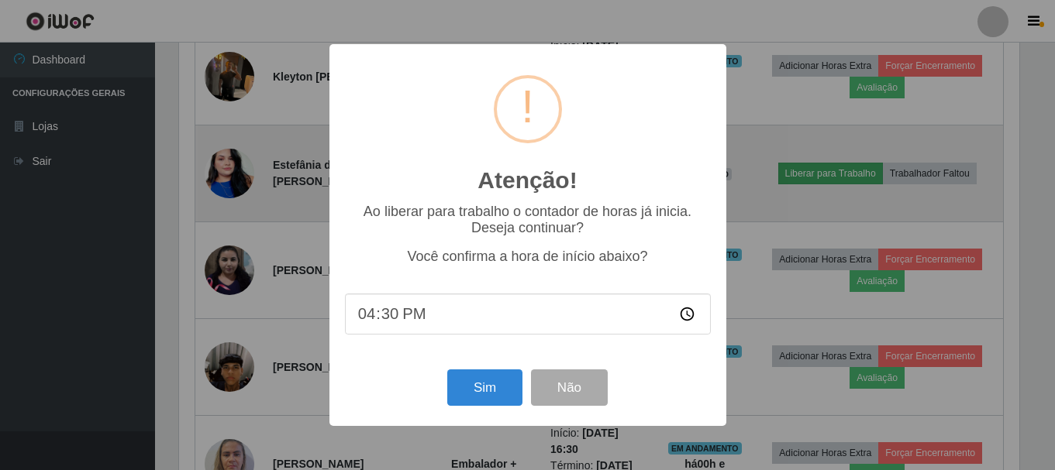
scroll to position [322, 844]
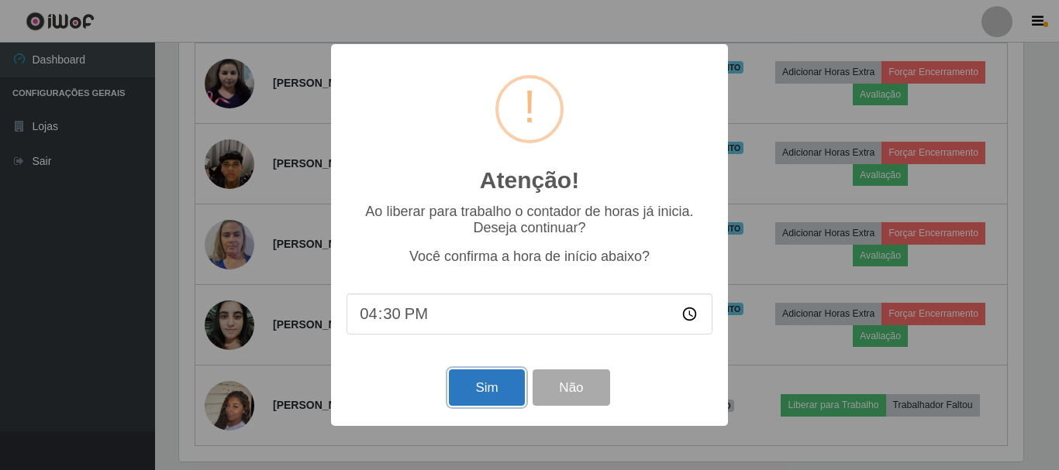
click at [485, 397] on button "Sim" at bounding box center [486, 388] width 75 height 36
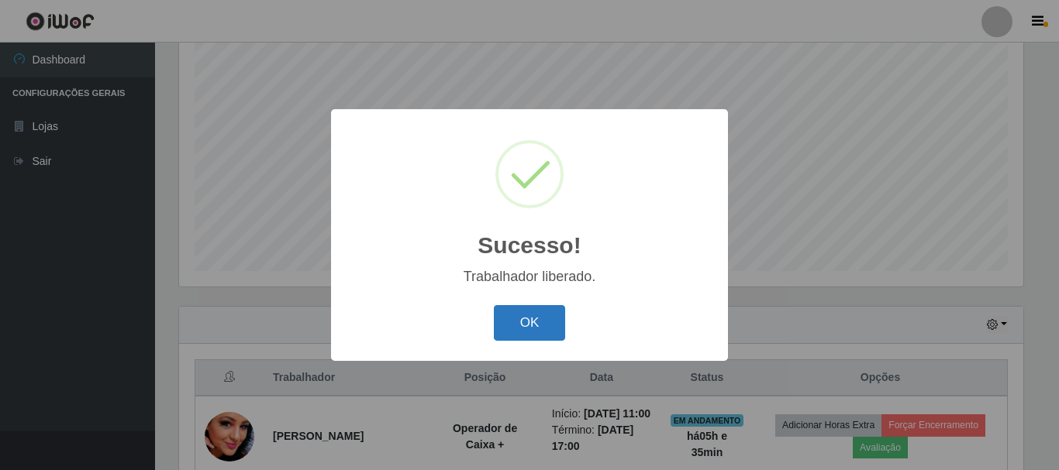
click at [532, 320] on button "OK" at bounding box center [530, 323] width 72 height 36
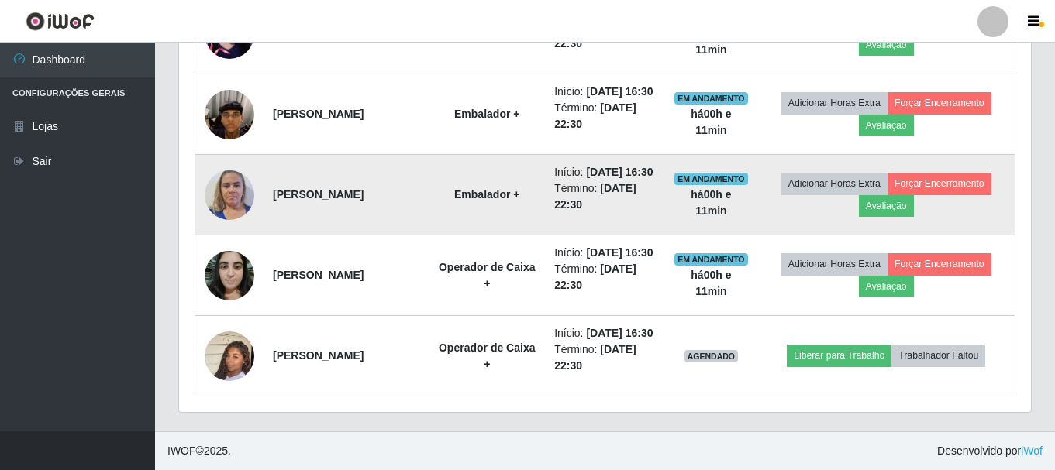
scroll to position [1833, 0]
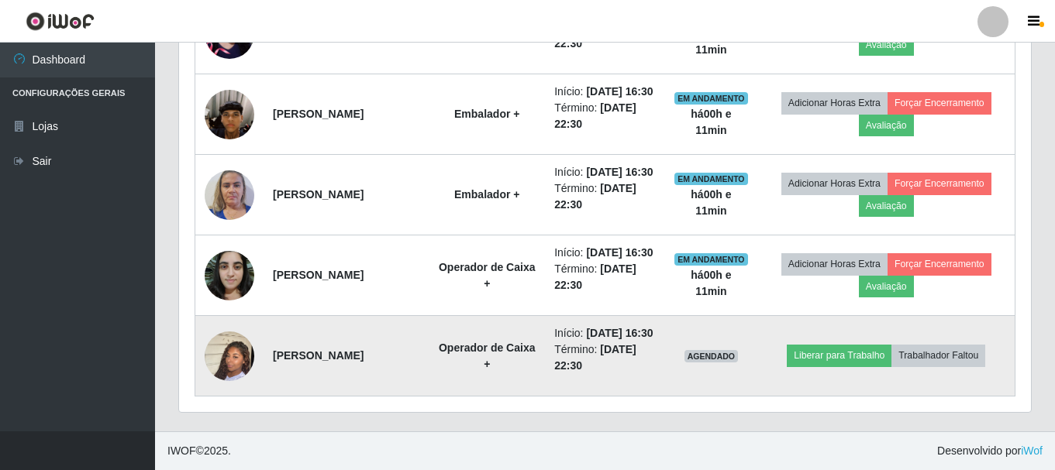
click at [844, 363] on td "Liberar para Trabalho Trabalhador Faltou" at bounding box center [885, 356] width 257 height 81
click at [846, 345] on button "Liberar para Trabalho" at bounding box center [839, 356] width 105 height 22
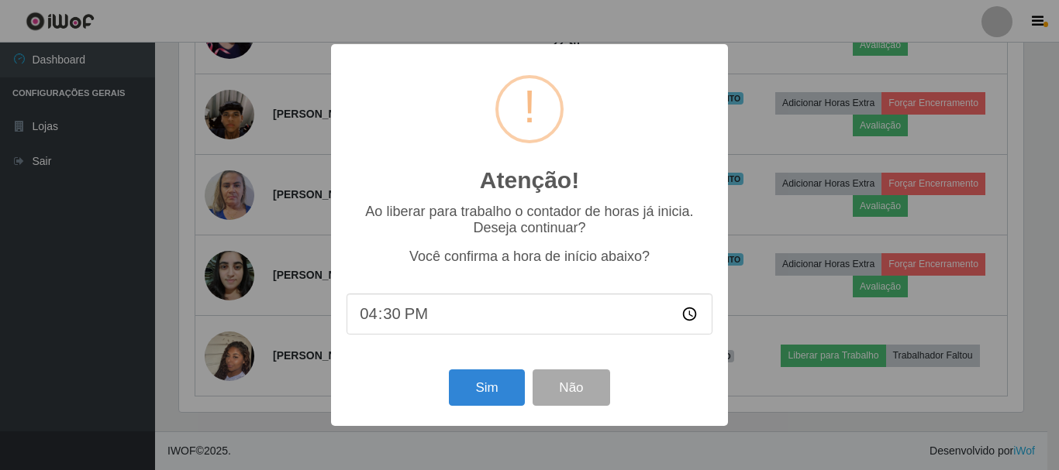
click at [503, 410] on div "Sim Não" at bounding box center [529, 388] width 366 height 44
click at [458, 391] on button "Sim" at bounding box center [486, 388] width 75 height 36
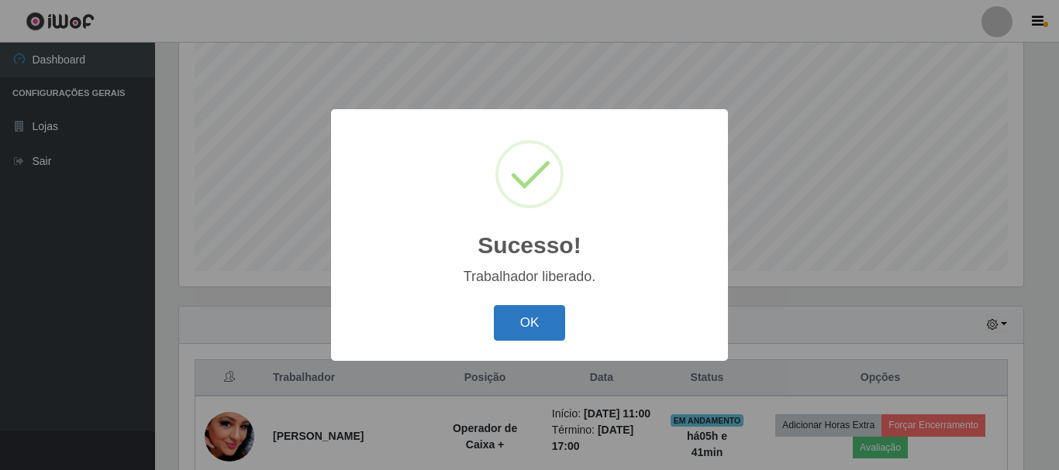
click at [530, 332] on button "OK" at bounding box center [530, 323] width 72 height 36
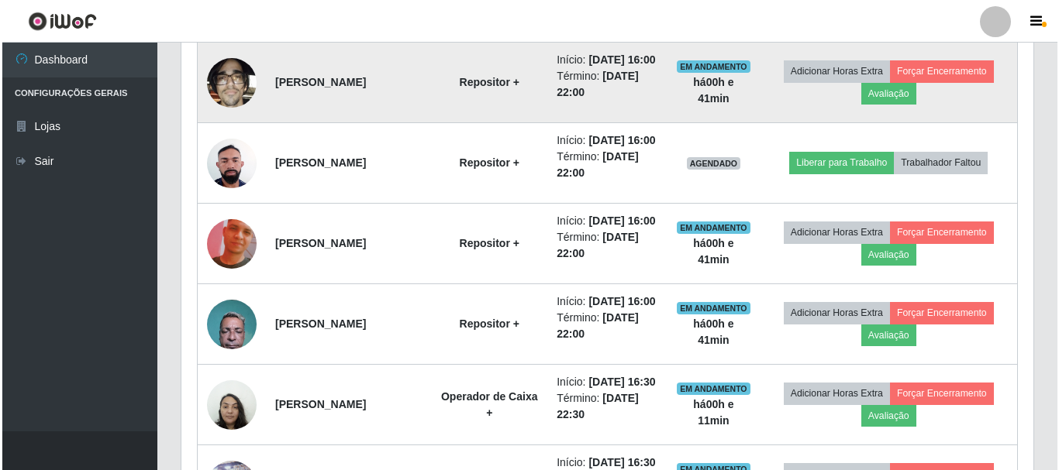
scroll to position [825, 0]
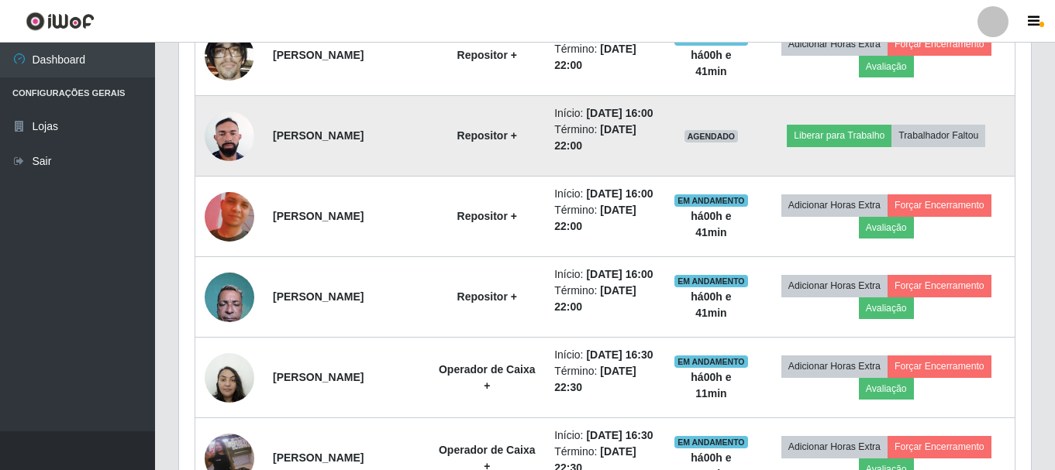
click at [240, 169] on img at bounding box center [230, 136] width 50 height 66
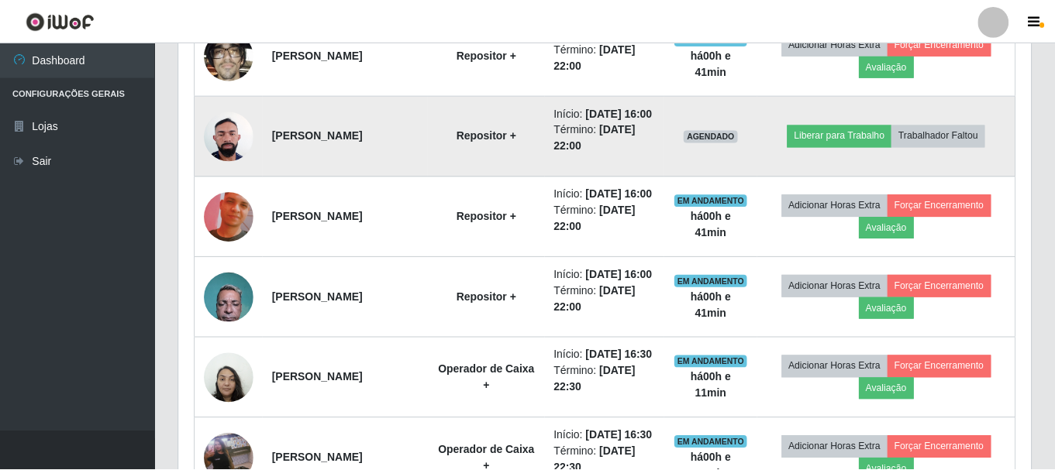
scroll to position [322, 844]
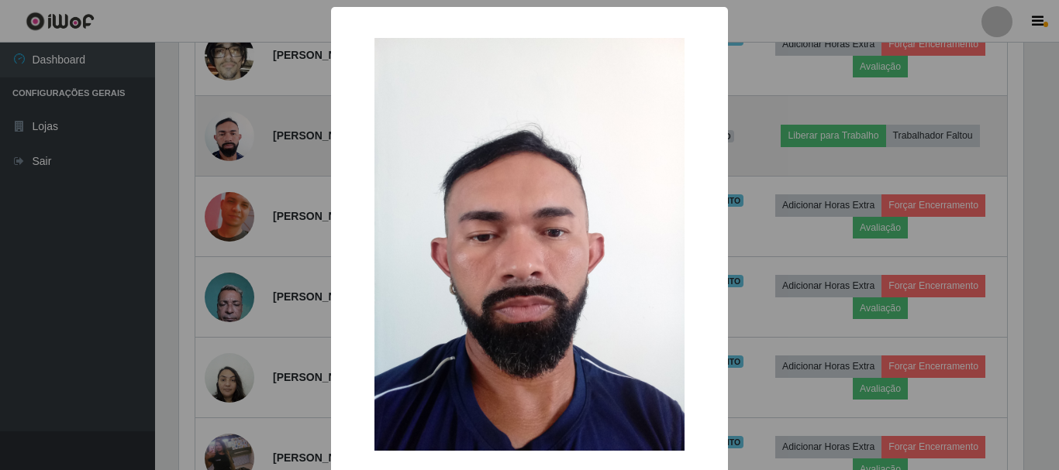
click at [240, 194] on div "× OK Cancel" at bounding box center [529, 235] width 1059 height 470
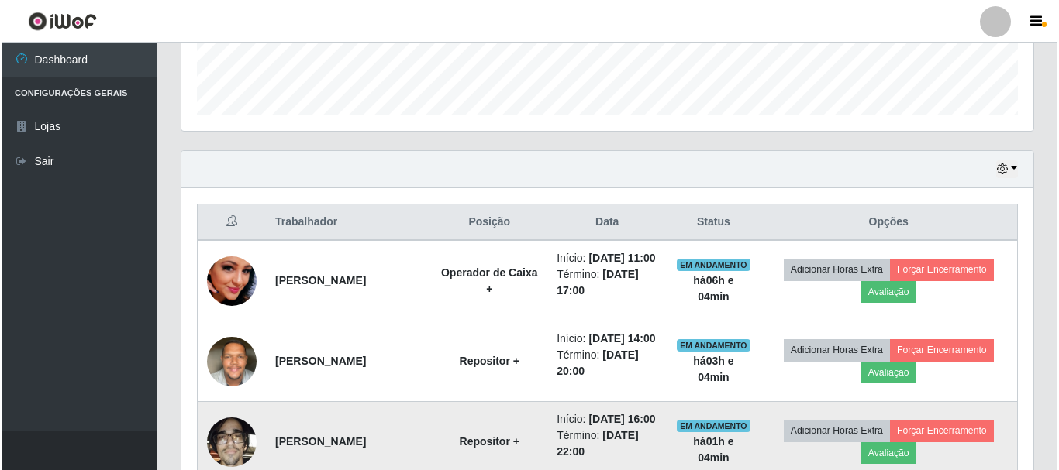
scroll to position [438, 0]
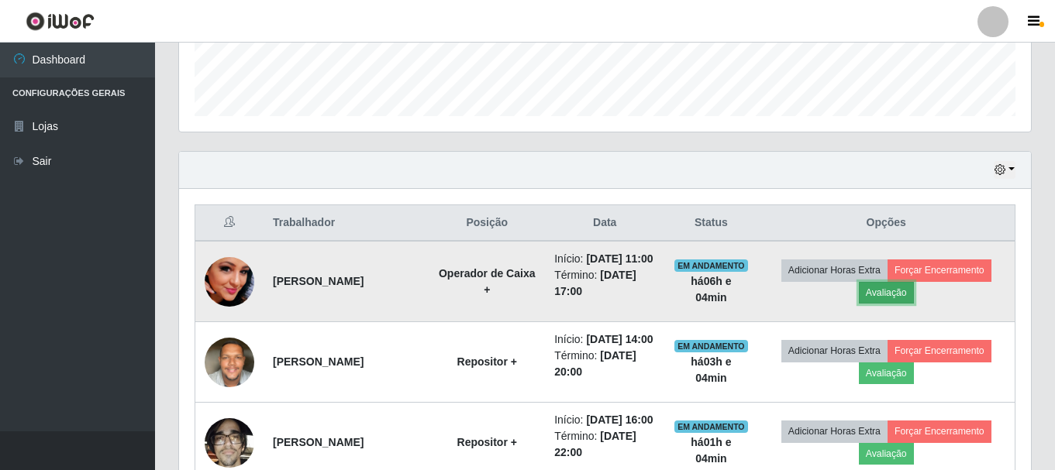
click at [912, 299] on button "Avaliação" at bounding box center [886, 293] width 55 height 22
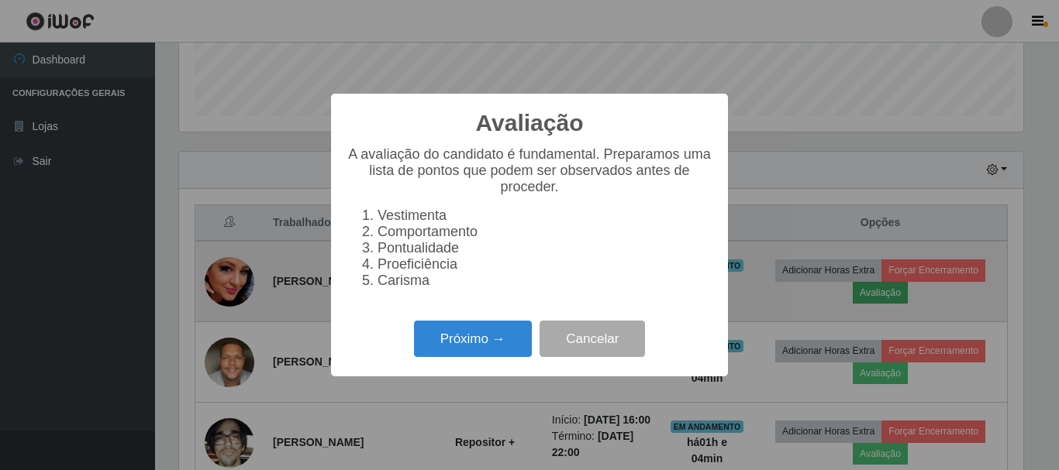
scroll to position [322, 844]
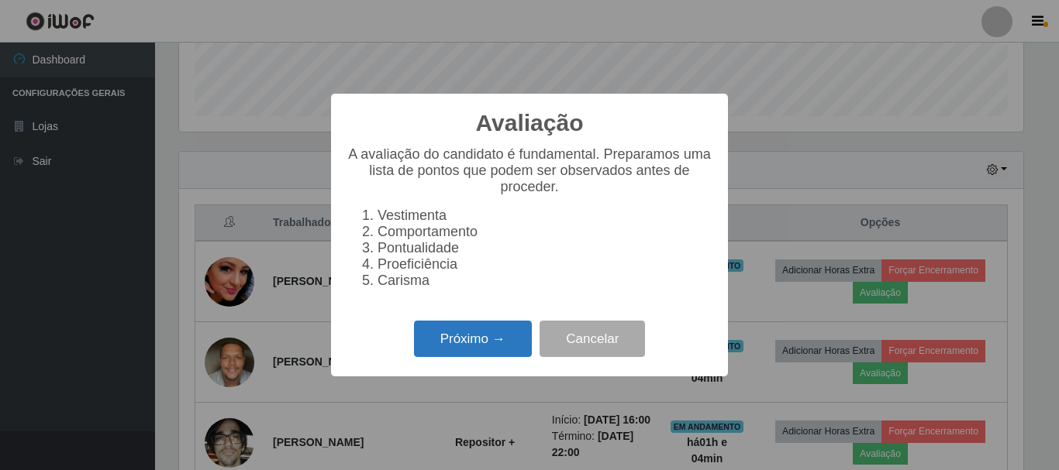
click at [509, 346] on button "Próximo →" at bounding box center [473, 339] width 118 height 36
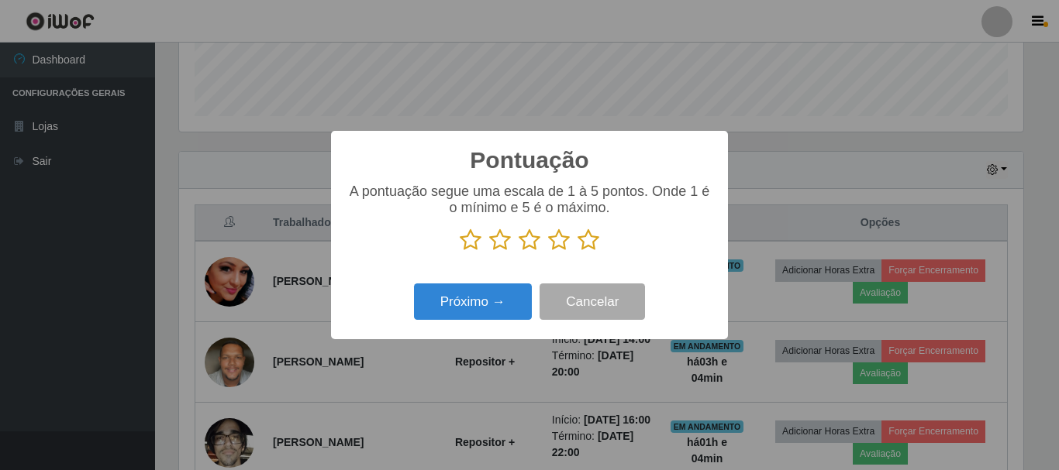
scroll to position [774684, 774162]
click at [587, 238] on icon at bounding box center [588, 240] width 22 height 23
click at [577, 252] on input "radio" at bounding box center [577, 252] width 0 height 0
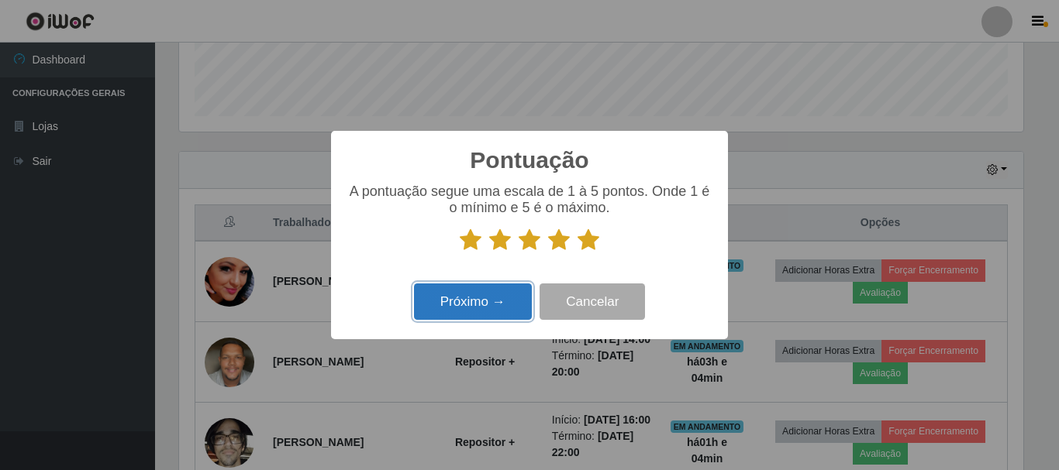
click at [504, 317] on button "Próximo →" at bounding box center [473, 302] width 118 height 36
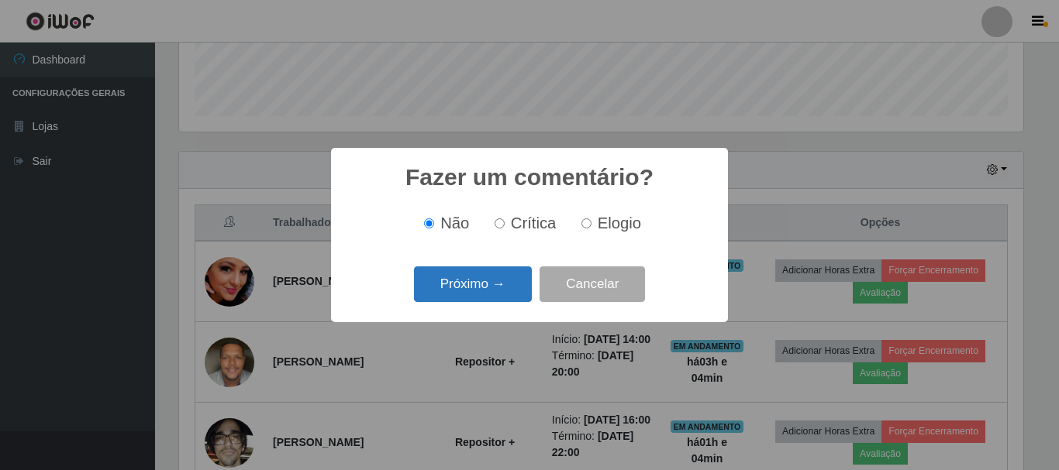
click at [492, 291] on button "Próximo →" at bounding box center [473, 285] width 118 height 36
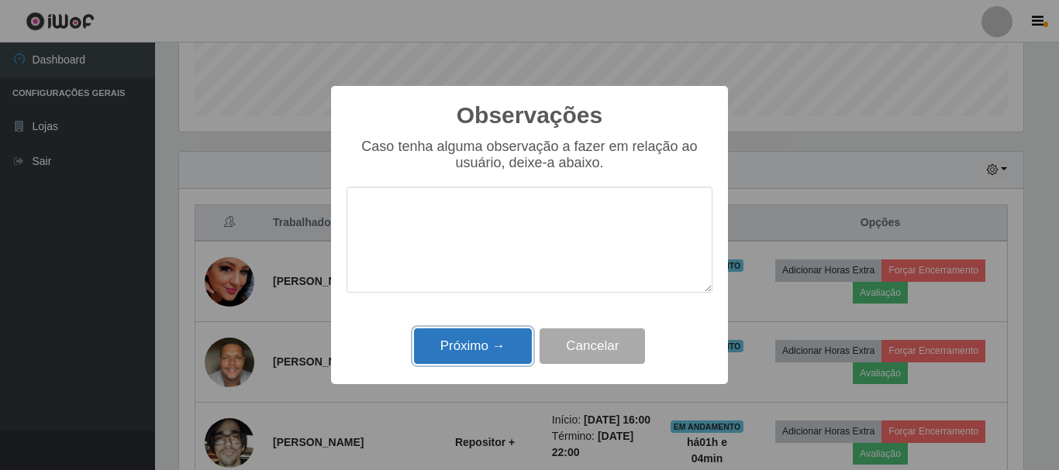
click at [515, 354] on button "Próximo →" at bounding box center [473, 347] width 118 height 36
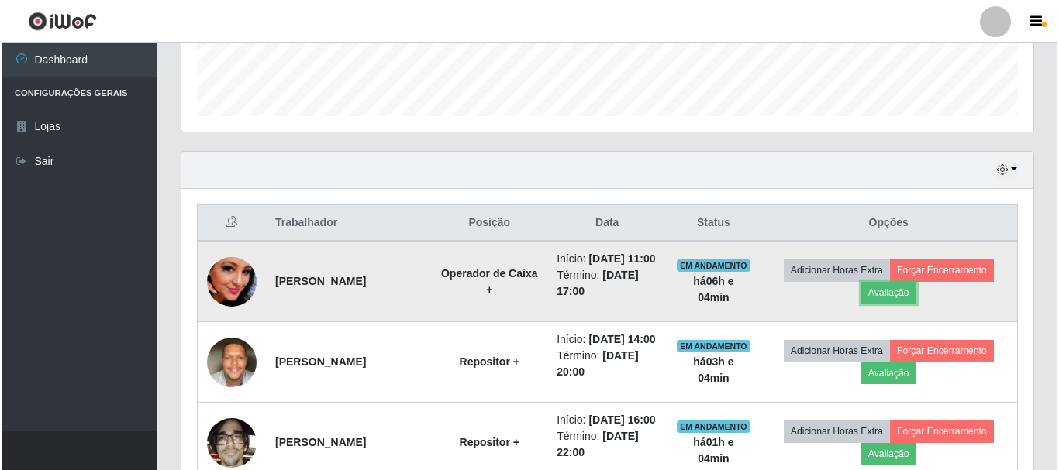
scroll to position [322, 852]
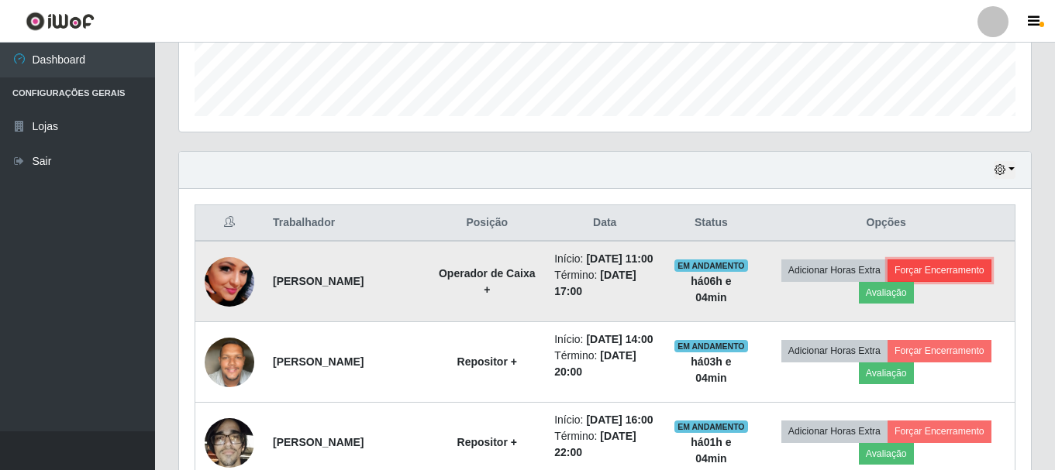
click at [964, 281] on button "Forçar Encerramento" at bounding box center [939, 271] width 104 height 22
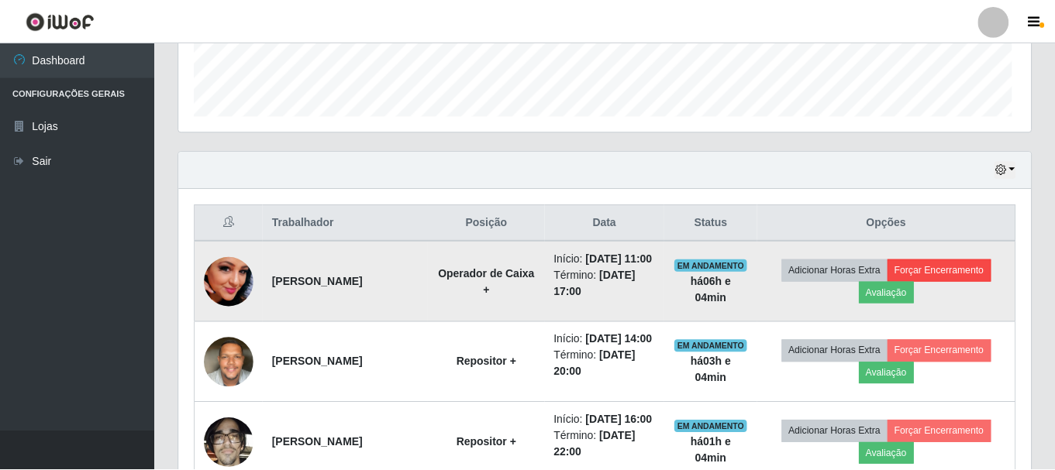
scroll to position [322, 844]
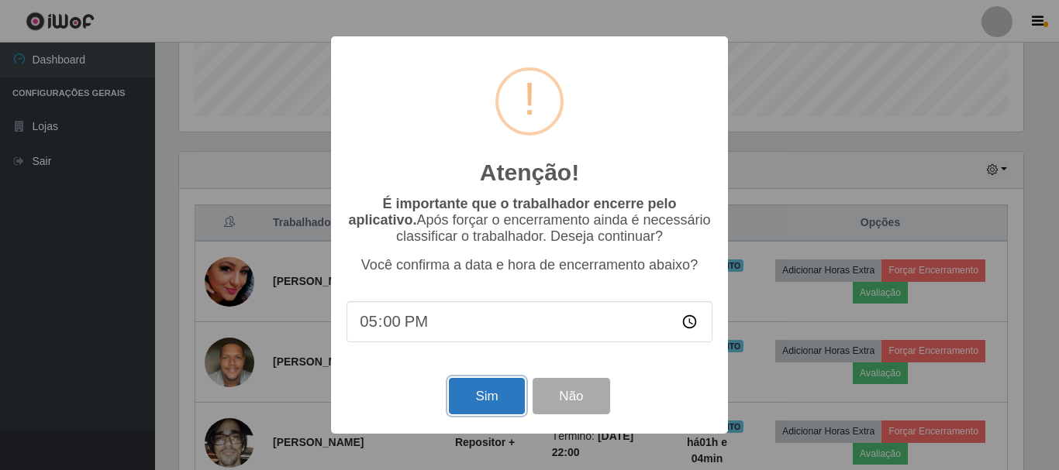
click at [485, 397] on button "Sim" at bounding box center [486, 396] width 75 height 36
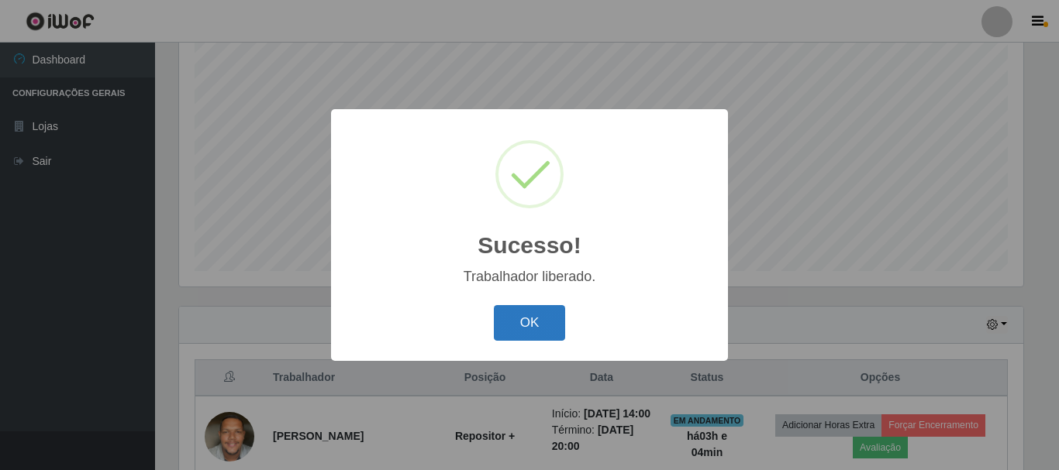
click at [547, 332] on button "OK" at bounding box center [530, 323] width 72 height 36
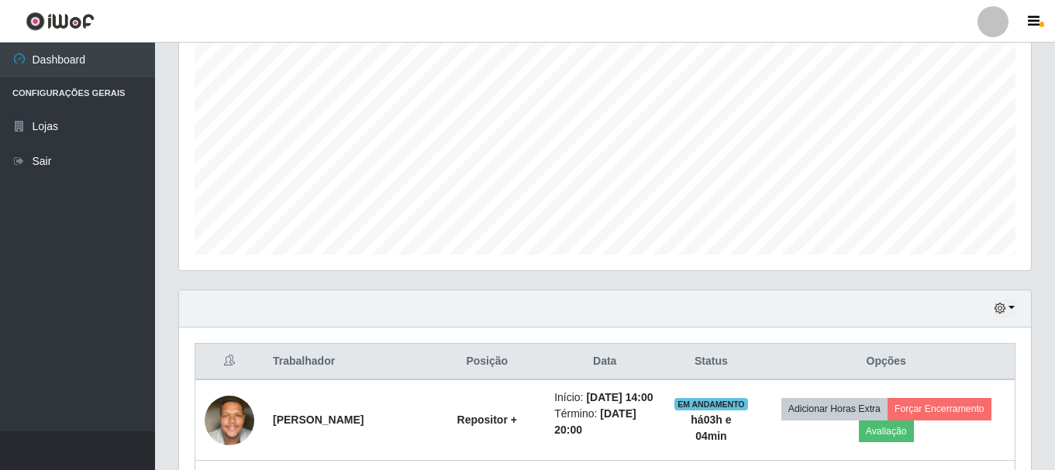
scroll to position [283, 0]
